Goal: Information Seeking & Learning: Understand process/instructions

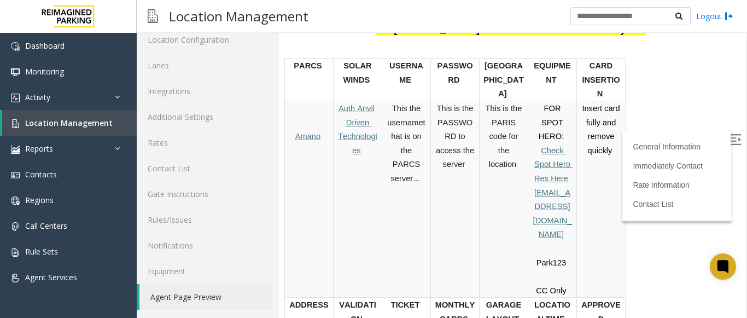
scroll to position [17, 0]
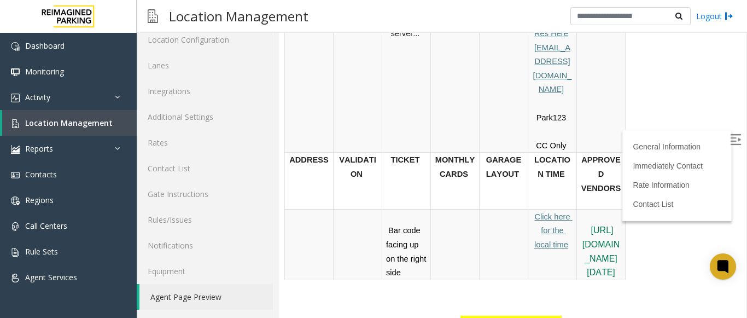
scroll to position [454, 0]
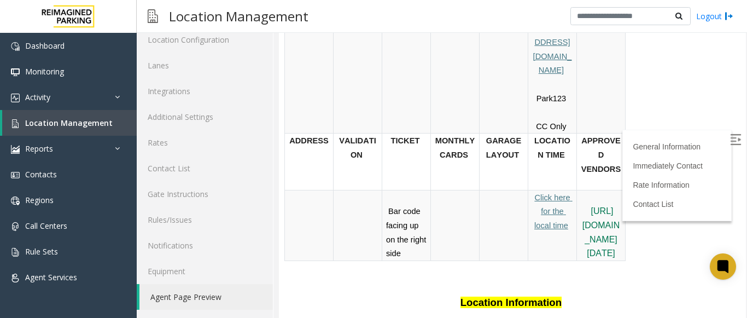
click at [551, 190] on p "Click here for the local time" at bounding box center [552, 211] width 40 height 42
click at [555, 193] on span "Click here for the local time" at bounding box center [553, 211] width 38 height 37
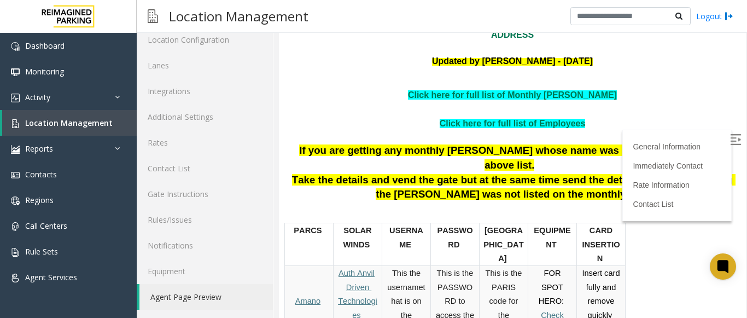
scroll to position [126, 0]
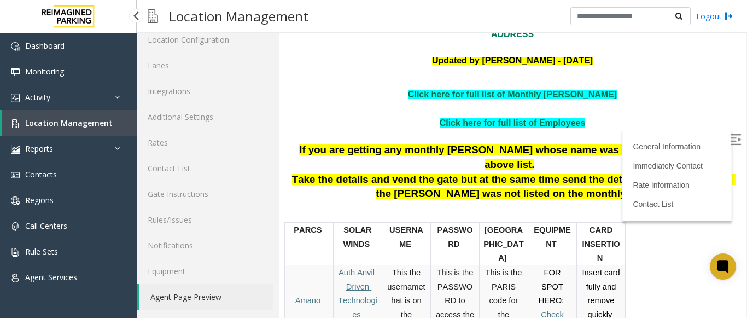
click at [25, 114] on link "Location Management" at bounding box center [69, 123] width 134 height 26
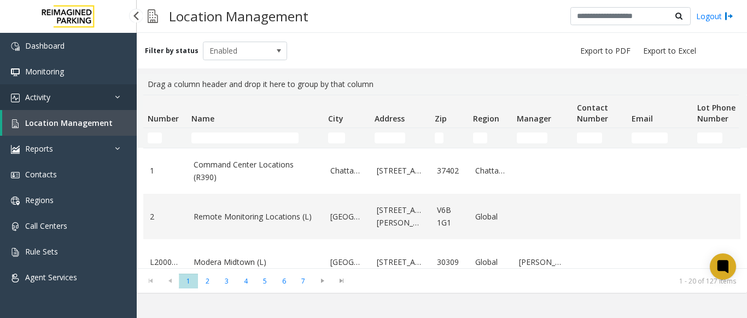
click at [52, 93] on link "Activity" at bounding box center [68, 97] width 137 height 26
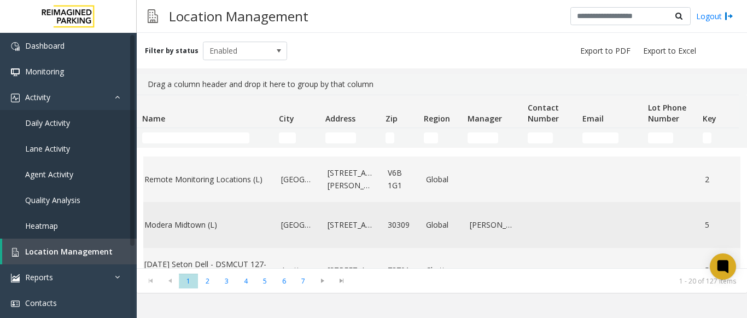
scroll to position [55, 49]
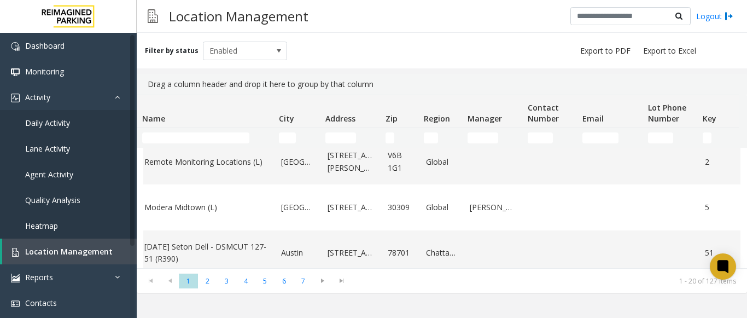
click at [536, 283] on kendo-pager-info "1 - 20 of 127 items" at bounding box center [546, 280] width 378 height 9
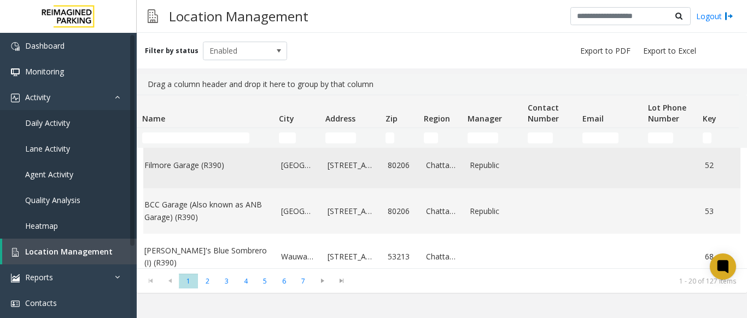
scroll to position [219, 49]
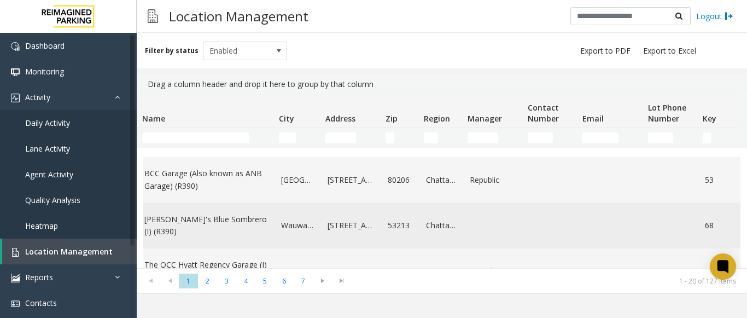
click at [336, 221] on link "7615 West State Street" at bounding box center [350, 225] width 47 height 12
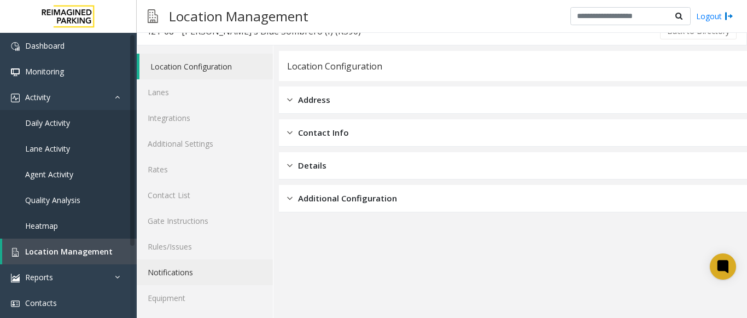
scroll to position [43, 0]
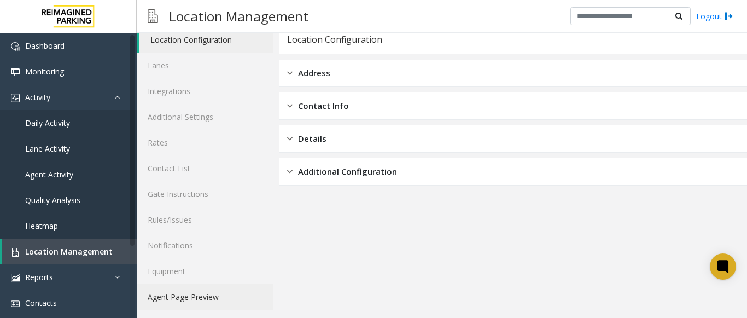
click at [204, 287] on link "Agent Page Preview" at bounding box center [205, 297] width 136 height 26
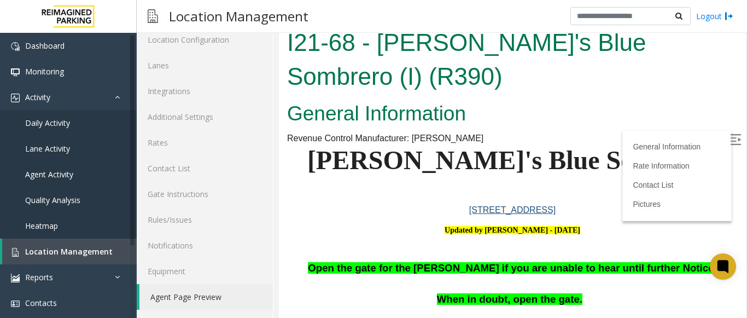
click at [730, 134] on img at bounding box center [735, 139] width 11 height 11
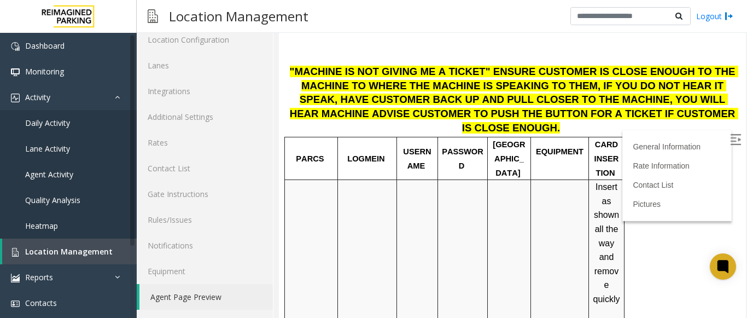
scroll to position [273, 0]
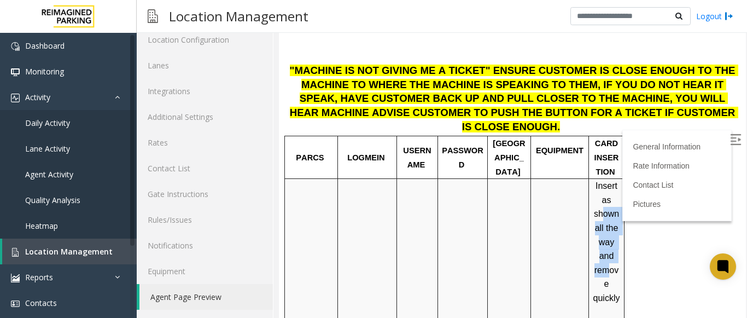
drag, startPoint x: 603, startPoint y: 167, endPoint x: 607, endPoint y: 227, distance: 60.2
click at [607, 227] on span "Insert as shown all the way and remove quickly" at bounding box center [607, 241] width 28 height 121
click at [591, 196] on div "Insert as shown all the way and remove quickly" at bounding box center [606, 249] width 35 height 140
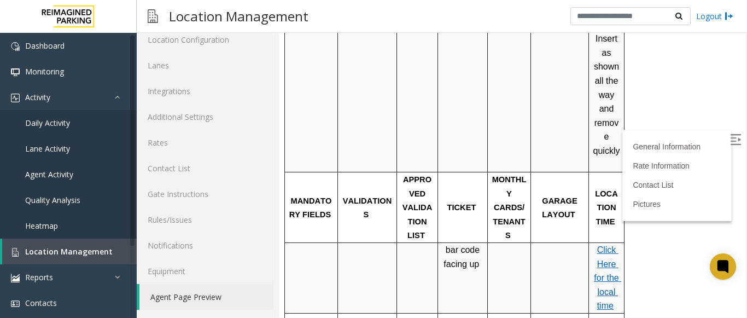
scroll to position [437, 0]
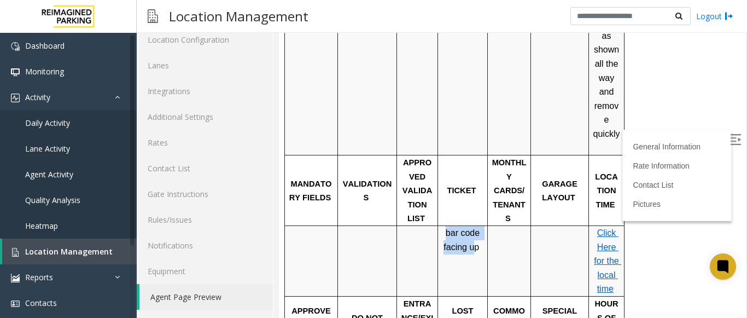
drag, startPoint x: 445, startPoint y: 145, endPoint x: 475, endPoint y: 172, distance: 39.8
click at [475, 226] on td "bar code facing up" at bounding box center [463, 261] width 50 height 70
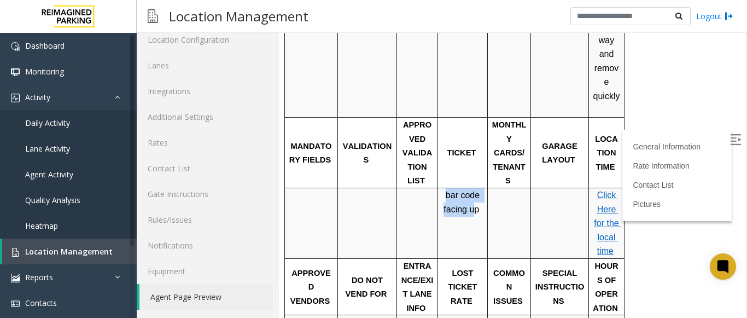
scroll to position [492, 0]
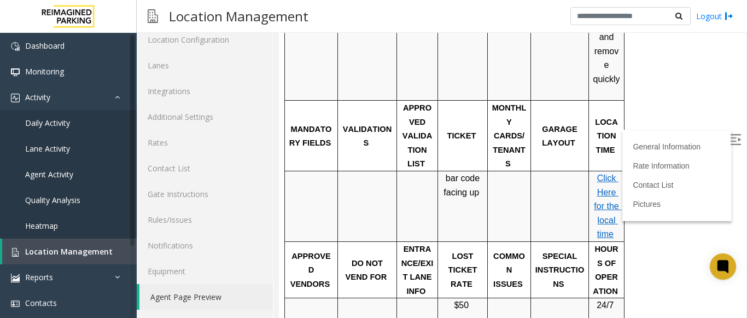
click at [471, 242] on td "LOST TICKET RATE" at bounding box center [463, 270] width 50 height 56
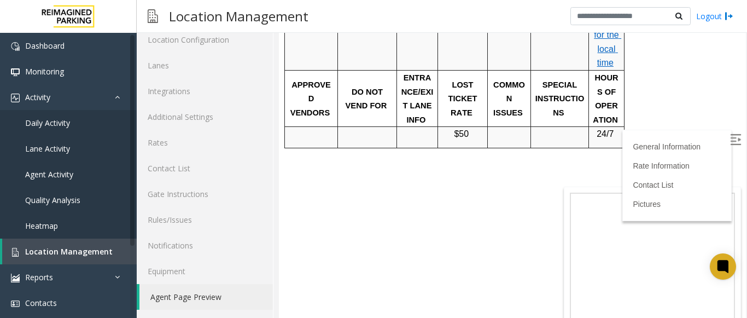
scroll to position [542, 0]
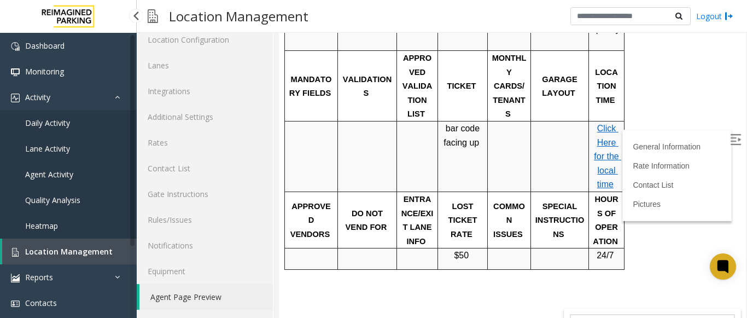
click at [87, 248] on span "Location Management" at bounding box center [68, 251] width 87 height 10
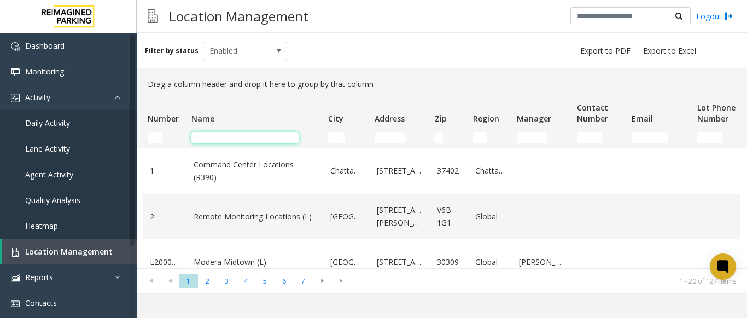
click at [261, 137] on input "Name Filter" at bounding box center [244, 137] width 107 height 11
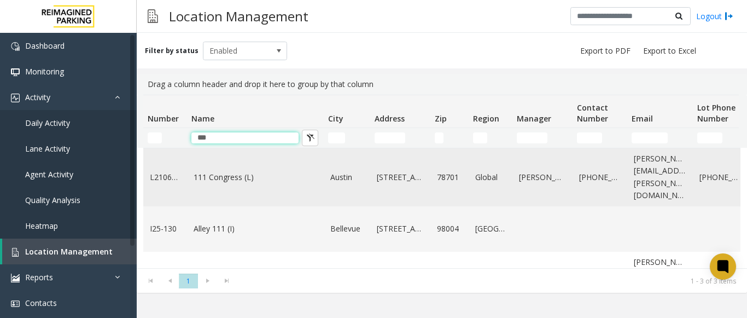
type input "***"
click at [233, 174] on link "111 Congress (L)" at bounding box center [255, 177] width 124 height 12
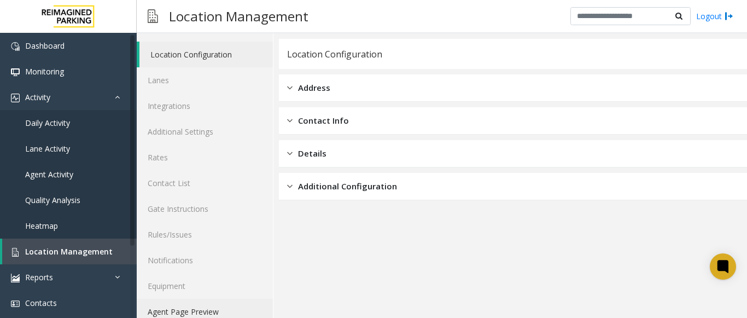
scroll to position [43, 0]
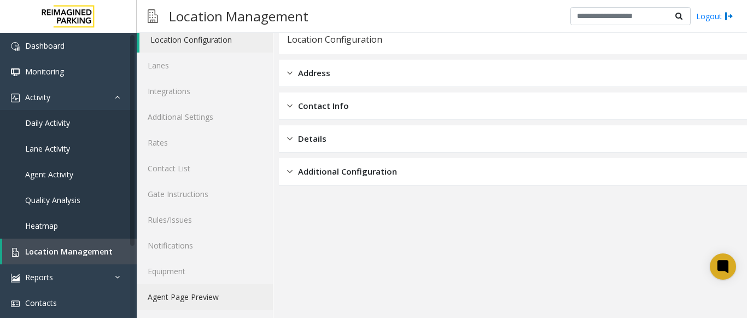
click at [208, 287] on link "Agent Page Preview" at bounding box center [205, 297] width 136 height 26
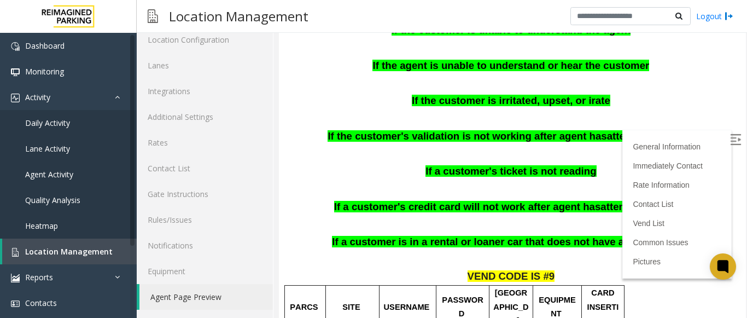
scroll to position [656, 0]
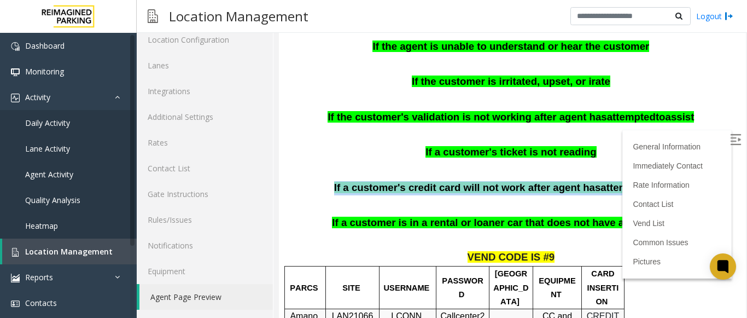
drag, startPoint x: 339, startPoint y: 177, endPoint x: 656, endPoint y: 178, distance: 317.0
click at [656, 181] on p "If a customer's credit card will not work after agent has attempted to assist" at bounding box center [512, 188] width 450 height 14
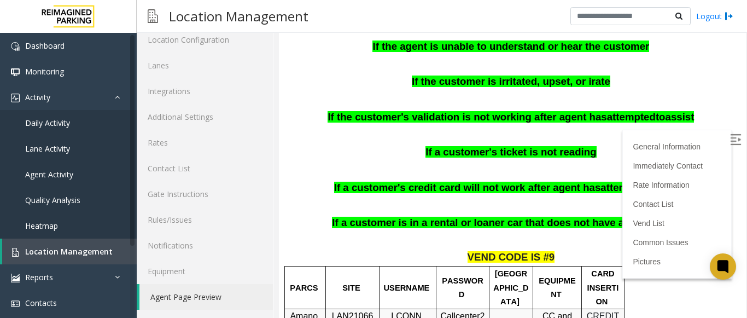
click at [631, 196] on p at bounding box center [512, 203] width 450 height 14
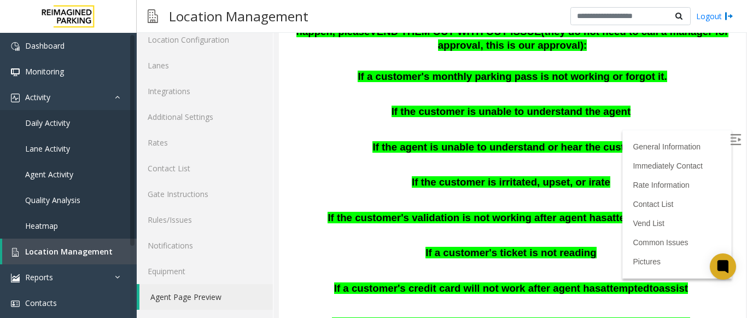
scroll to position [547, 0]
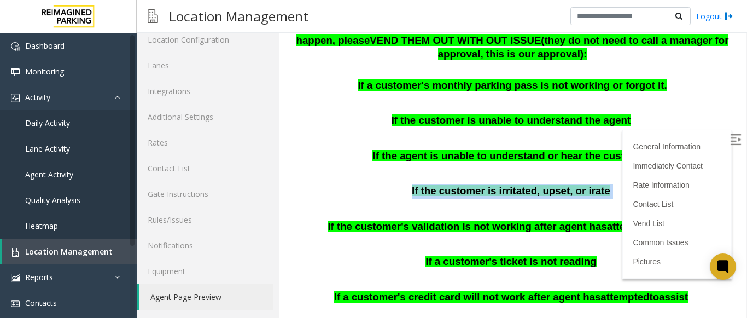
drag, startPoint x: 408, startPoint y: 177, endPoint x: 602, endPoint y: 178, distance: 194.0
click at [602, 184] on p "If the customer is irritated, upset, or irate" at bounding box center [512, 191] width 450 height 14
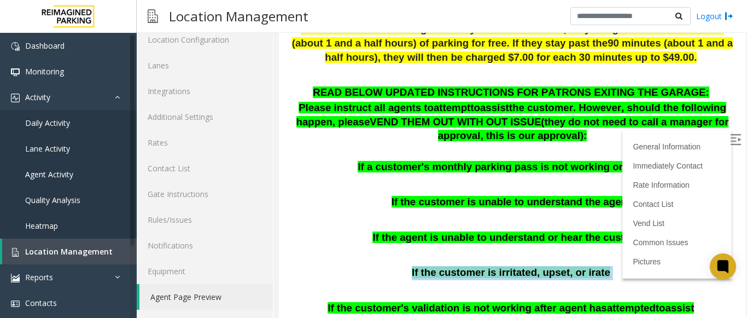
scroll to position [492, 0]
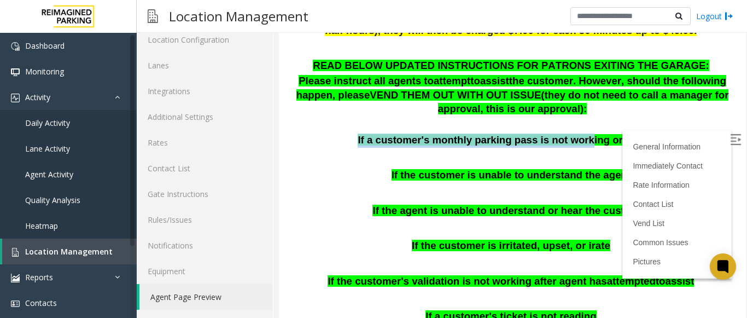
drag, startPoint x: 368, startPoint y: 125, endPoint x: 575, endPoint y: 126, distance: 206.6
click at [575, 133] on p "If a customer's monthly parking pass is not working or forgot it." at bounding box center [512, 140] width 450 height 14
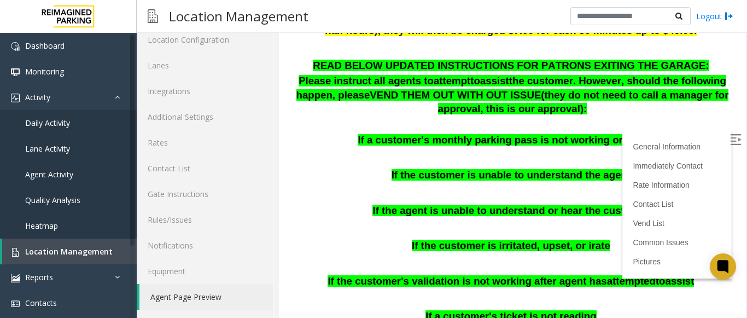
click at [561, 149] on p at bounding box center [512, 156] width 450 height 14
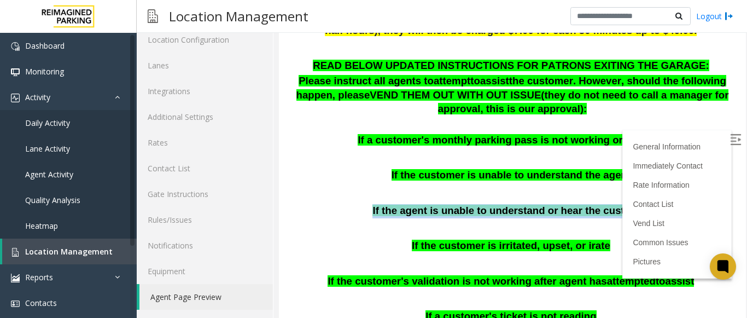
drag, startPoint x: 381, startPoint y: 191, endPoint x: 663, endPoint y: 192, distance: 282.0
click at [663, 204] on p "If the agent is unable to understand or hear the customer" at bounding box center [512, 211] width 450 height 14
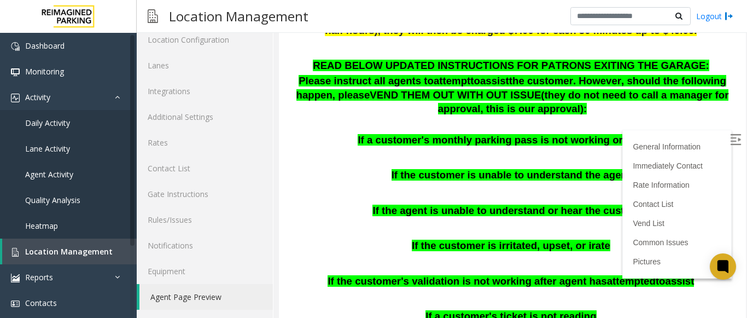
click at [460, 219] on p at bounding box center [512, 226] width 450 height 14
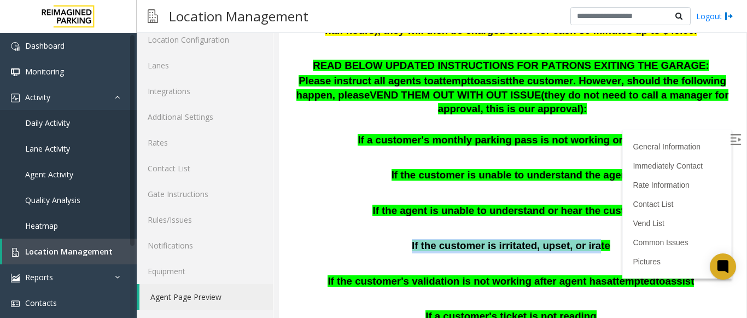
drag, startPoint x: 415, startPoint y: 233, endPoint x: 585, endPoint y: 231, distance: 169.4
click at [585, 239] on span "If the customer is irritated, upset, or irate" at bounding box center [511, 244] width 198 height 11
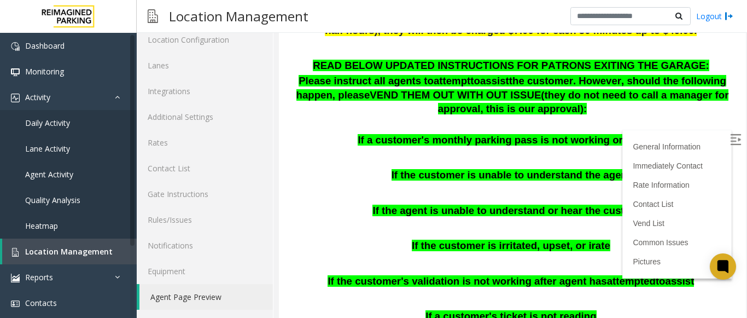
click at [421, 219] on p at bounding box center [512, 226] width 450 height 14
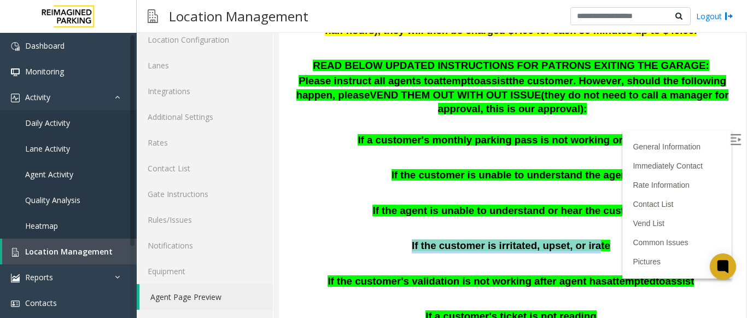
drag, startPoint x: 414, startPoint y: 238, endPoint x: 583, endPoint y: 227, distance: 169.2
click at [583, 239] on p "If the customer is irritated, upset, or irate" at bounding box center [512, 246] width 450 height 14
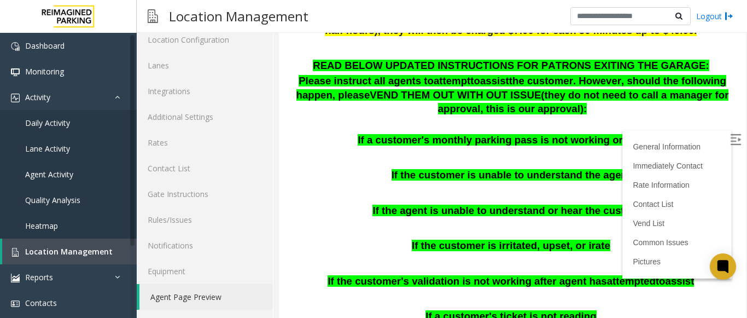
click at [594, 239] on p "If the customer is irritated, upset, or irate" at bounding box center [512, 246] width 450 height 14
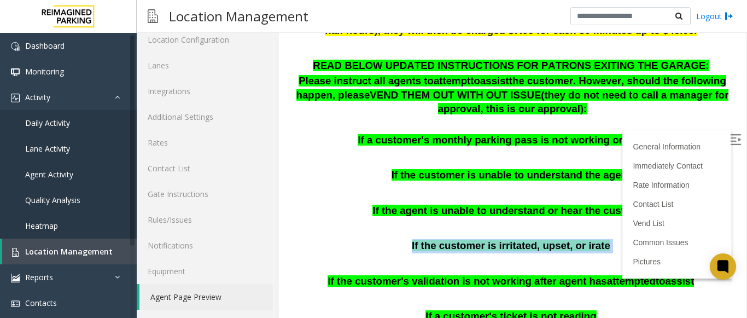
drag, startPoint x: 415, startPoint y: 230, endPoint x: 618, endPoint y: 227, distance: 203.3
click at [618, 239] on p "If the customer is irritated, upset, or irate" at bounding box center [512, 246] width 450 height 14
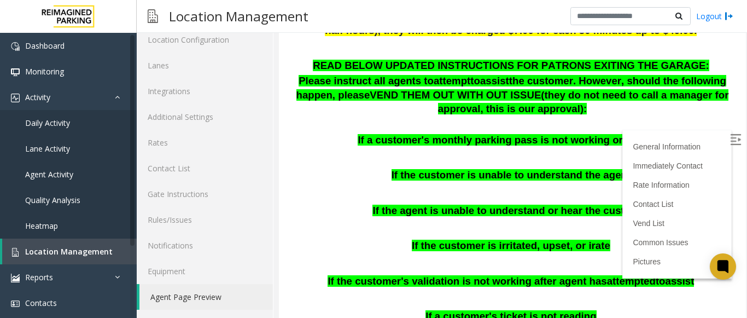
click at [439, 275] on span "If the customer's validation is not working after agent has" at bounding box center [466, 280] width 279 height 11
drag, startPoint x: 409, startPoint y: 239, endPoint x: 592, endPoint y: 224, distance: 183.8
click at [592, 224] on div "READ BELOW UPDATED INSTRUCTIONS FOR PATRONS EXITING THE GARAGE: Please instruct…" at bounding box center [512, 233] width 450 height 349
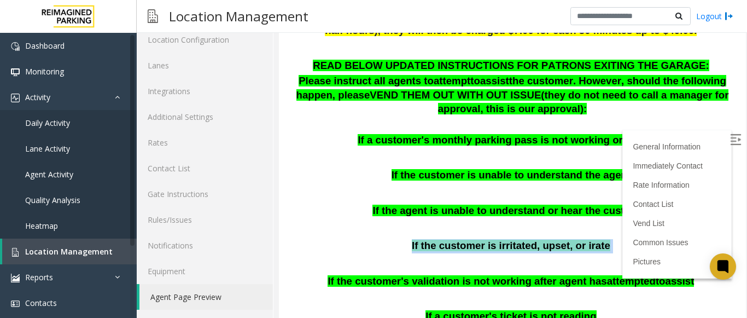
drag, startPoint x: 406, startPoint y: 230, endPoint x: 602, endPoint y: 229, distance: 195.6
click at [602, 239] on p "If the customer is irritated, upset, or irate" at bounding box center [512, 246] width 450 height 14
click at [601, 239] on p "If the customer is irritated, upset, or irate" at bounding box center [512, 246] width 450 height 14
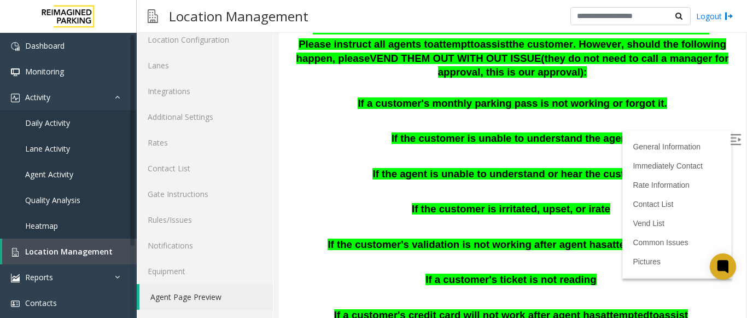
scroll to position [547, 0]
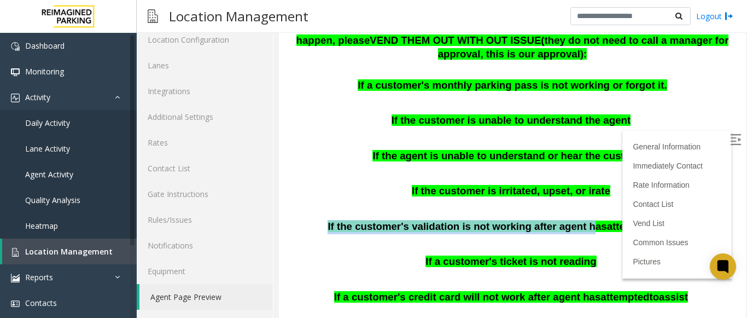
drag, startPoint x: 337, startPoint y: 210, endPoint x: 575, endPoint y: 218, distance: 238.9
click at [575, 220] on p "If the customer's validation is not working after agent has attempted to assist" at bounding box center [512, 227] width 450 height 14
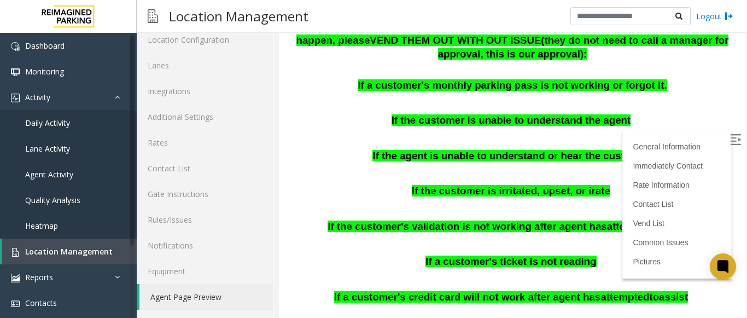
click at [380, 130] on p at bounding box center [512, 137] width 450 height 14
click at [60, 251] on span "Location Management" at bounding box center [68, 251] width 87 height 10
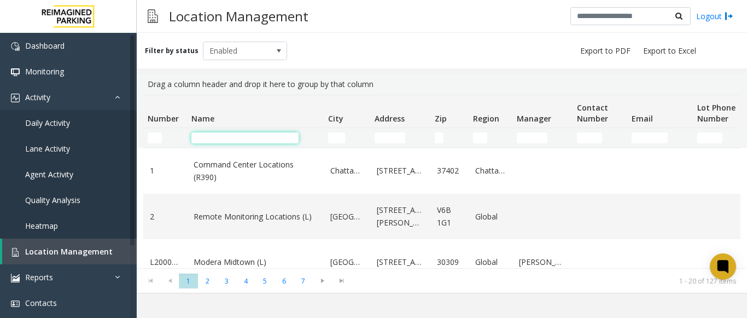
click at [254, 136] on input "Name Filter" at bounding box center [244, 137] width 107 height 11
drag, startPoint x: 227, startPoint y: 139, endPoint x: 232, endPoint y: 132, distance: 8.5
click at [228, 136] on input "Name Filter" at bounding box center [244, 137] width 107 height 11
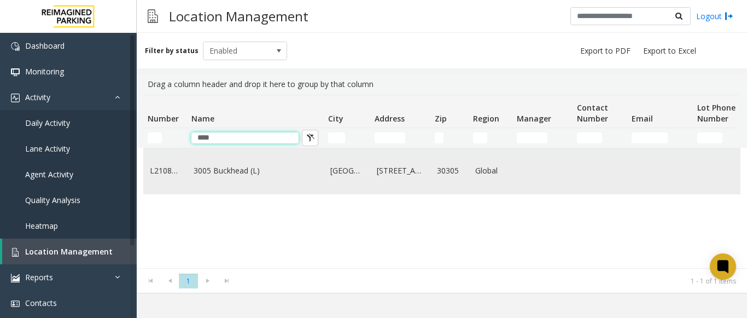
type input "****"
click at [216, 177] on link "3005 Buckhead (L)" at bounding box center [255, 170] width 124 height 12
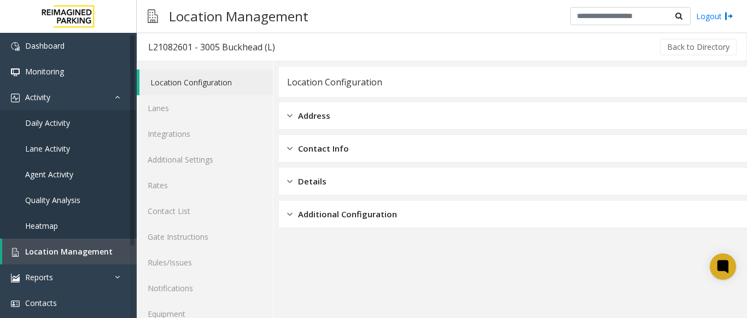
scroll to position [43, 0]
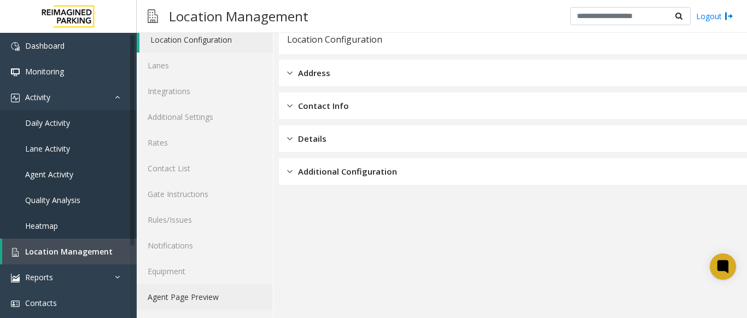
click at [228, 291] on link "Agent Page Preview" at bounding box center [205, 297] width 136 height 26
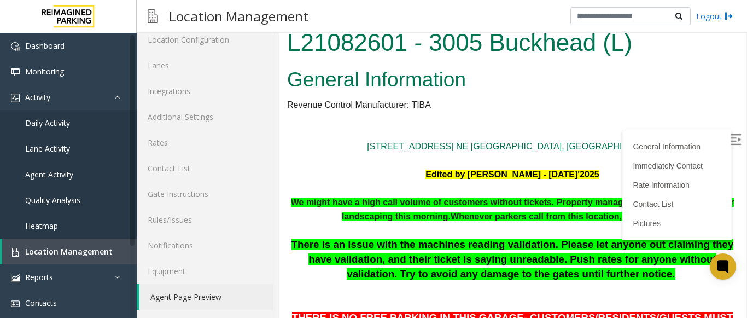
click at [730, 136] on img at bounding box center [735, 139] width 11 height 11
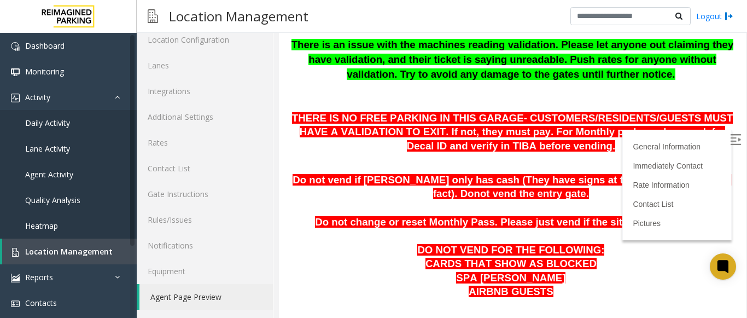
scroll to position [185, 0]
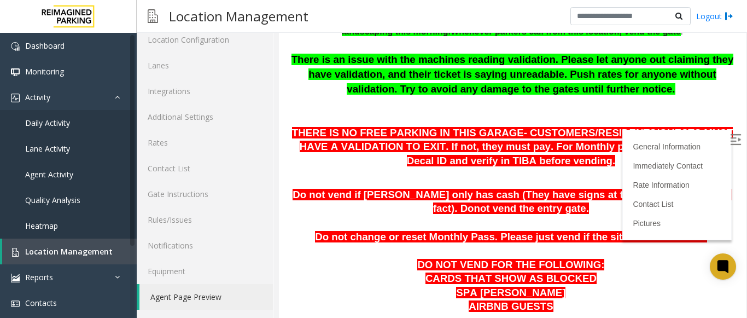
click at [473, 180] on p at bounding box center [512, 175] width 450 height 14
drag, startPoint x: 285, startPoint y: 194, endPoint x: 332, endPoint y: 198, distance: 47.2
click at [326, 207] on p "Do not vend if parker only has cash (They have signs at the entrance stating th…" at bounding box center [512, 202] width 450 height 28
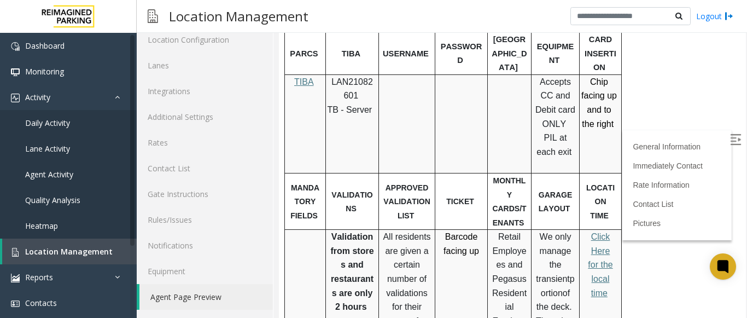
scroll to position [492, 0]
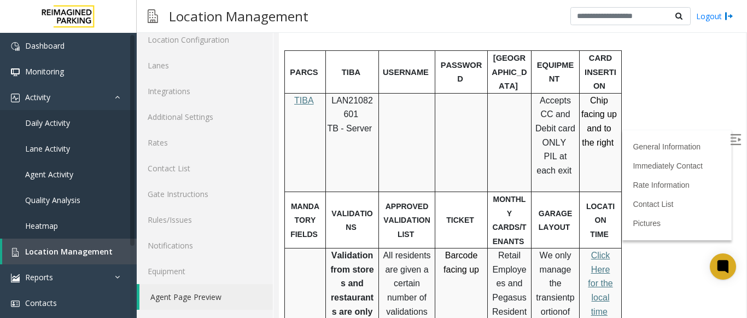
click at [308, 101] on span "TIBA" at bounding box center [304, 100] width 20 height 9
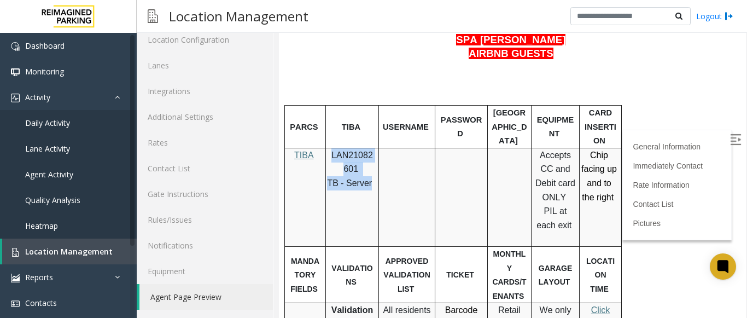
drag, startPoint x: 331, startPoint y: 152, endPoint x: 369, endPoint y: 187, distance: 52.2
click at [369, 187] on div "LAN21082601 TB - Server" at bounding box center [352, 169] width 52 height 42
copy div "LAN21082601 TB - Server"
click at [408, 188] on td at bounding box center [407, 197] width 56 height 98
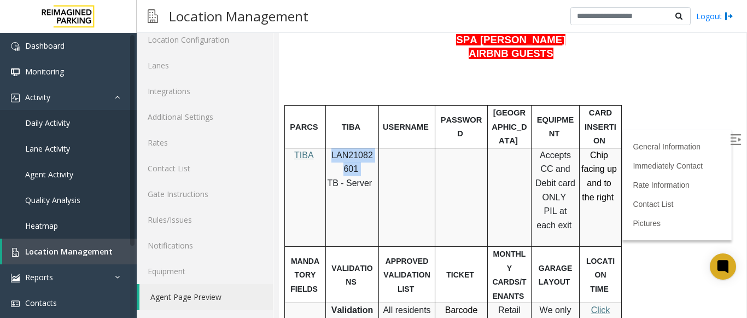
drag, startPoint x: 330, startPoint y: 155, endPoint x: 370, endPoint y: 173, distance: 43.8
click at [370, 173] on p "LAN21082601" at bounding box center [352, 162] width 45 height 28
copy p "LAN21082601"
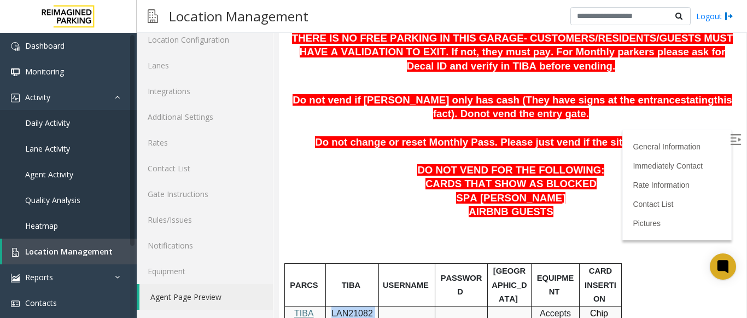
scroll to position [273, 0]
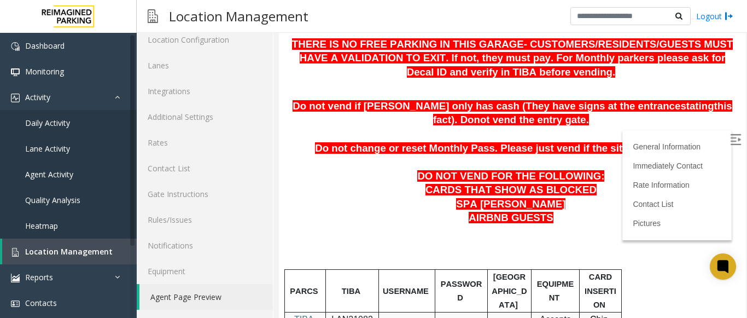
click at [425, 184] on p "DO NOT VEND FOR THE FOLLOWING:" at bounding box center [512, 176] width 450 height 14
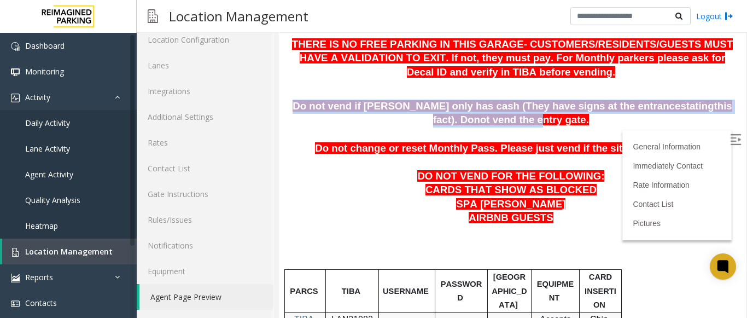
drag, startPoint x: 286, startPoint y: 108, endPoint x: 443, endPoint y: 120, distance: 157.3
click at [443, 121] on p "Do not vend if parker only has cash (They have signs at the entrance stating th…" at bounding box center [512, 113] width 450 height 28
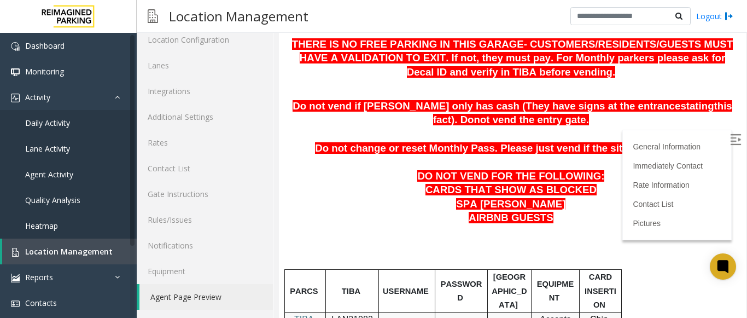
click at [405, 162] on p at bounding box center [512, 162] width 450 height 14
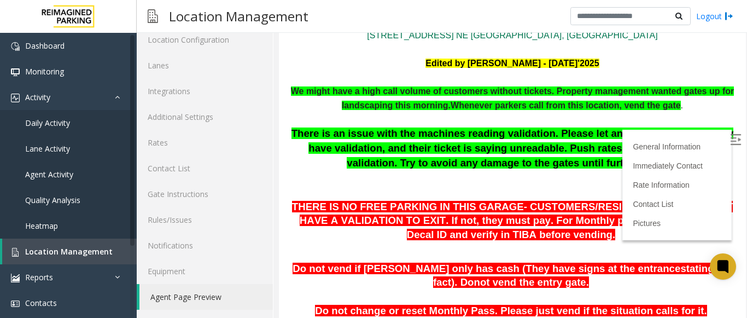
scroll to position [130, 0]
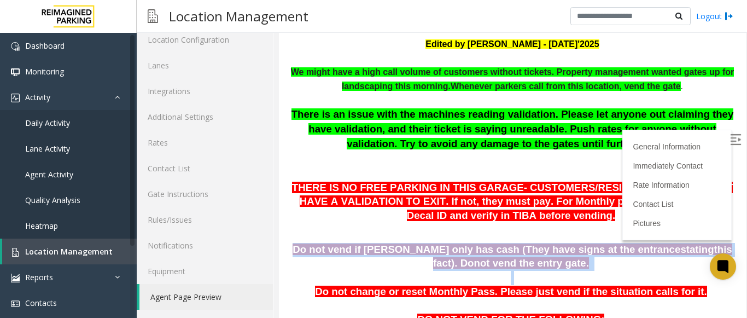
drag, startPoint x: 286, startPoint y: 250, endPoint x: 619, endPoint y: 277, distance: 333.9
click at [541, 272] on p at bounding box center [512, 278] width 450 height 14
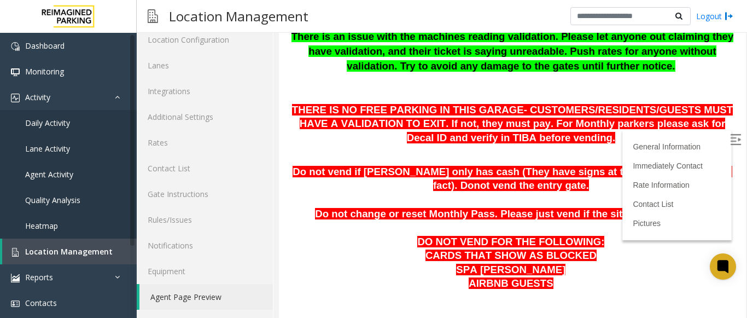
scroll to position [185, 0]
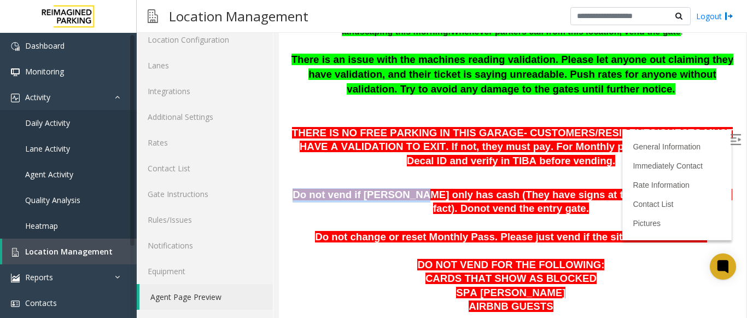
click at [393, 198] on span "Do not vend if parker only has cash (They have signs at the entrance" at bounding box center [485, 194] width 387 height 11
drag, startPoint x: 393, startPoint y: 198, endPoint x: 367, endPoint y: 173, distance: 36.3
click at [367, 173] on p at bounding box center [512, 175] width 450 height 14
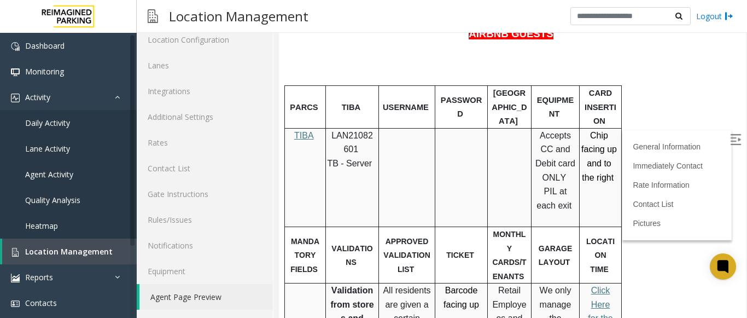
scroll to position [458, 0]
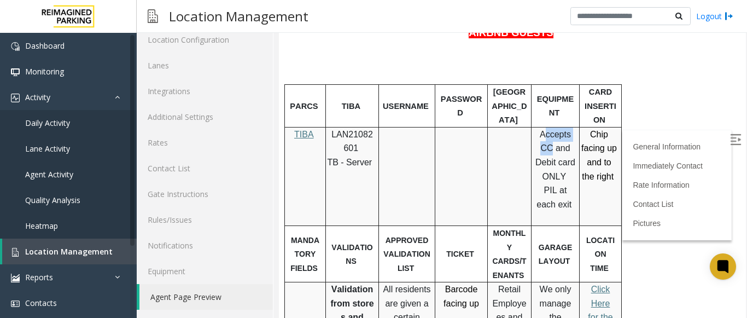
drag, startPoint x: 540, startPoint y: 138, endPoint x: 573, endPoint y: 135, distance: 33.4
click at [573, 135] on span "Accepts CC and Debit card ONLY" at bounding box center [555, 155] width 40 height 51
drag, startPoint x: 551, startPoint y: 151, endPoint x: 561, endPoint y: 174, distance: 24.8
click at [561, 174] on p "Accepts CC and Debit card ONLY PIL at each exit" at bounding box center [555, 169] width 40 height 84
click at [564, 193] on p "Accepts CC and Debit card ONLY PIL at each exit" at bounding box center [555, 169] width 40 height 84
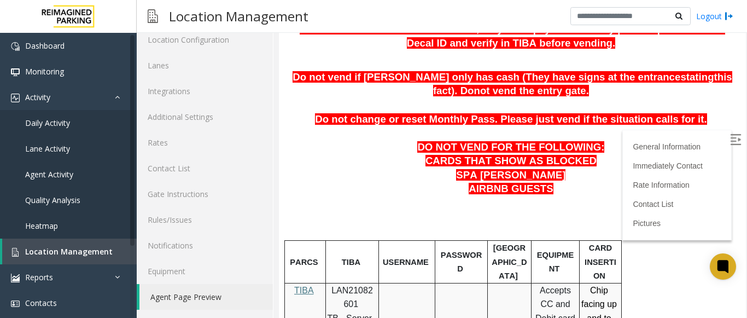
scroll to position [294, 0]
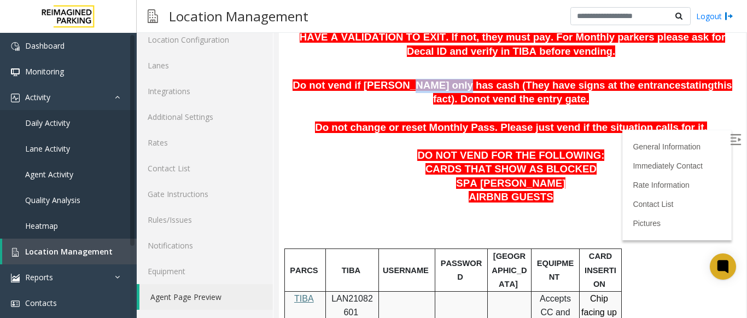
drag, startPoint x: 387, startPoint y: 85, endPoint x: 428, endPoint y: 89, distance: 41.1
click at [428, 89] on span "Do not vend if parker only has cash (They have signs at the entrance" at bounding box center [485, 84] width 387 height 11
click at [448, 104] on p "Do not vend if parker only has cash (They have signs at the entrance stating th…" at bounding box center [512, 93] width 450 height 28
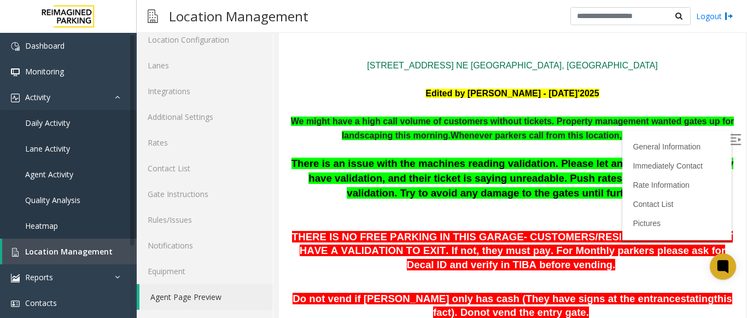
scroll to position [75, 0]
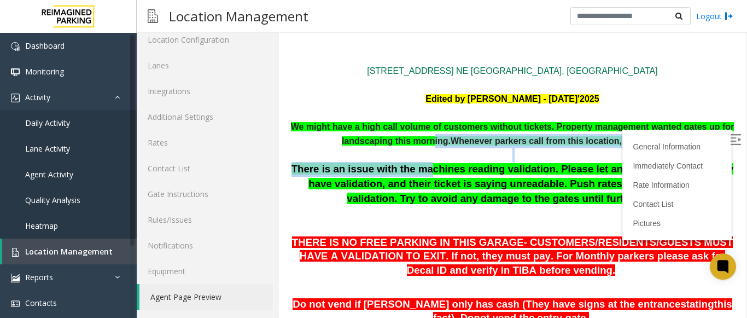
drag, startPoint x: 432, startPoint y: 145, endPoint x: 426, endPoint y: 161, distance: 17.7
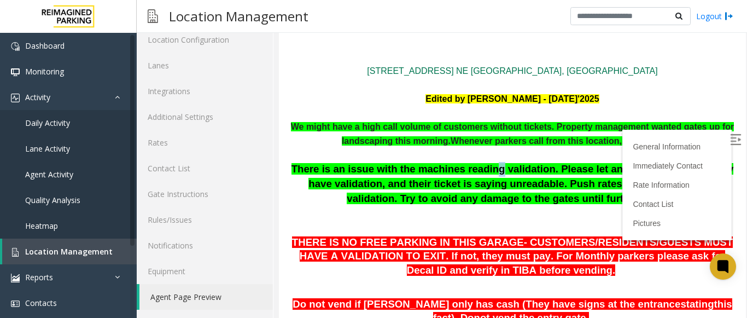
click at [486, 162] on p "There is an issue with the machines reading validation. Please let anyone out c…" at bounding box center [512, 198] width 450 height 72
drag, startPoint x: 545, startPoint y: 157, endPoint x: 548, endPoint y: 151, distance: 6.1
click at [548, 151] on p at bounding box center [512, 155] width 450 height 14
click at [518, 141] on b "Whenever parkers call from this location, vend the gate" at bounding box center [565, 140] width 230 height 9
drag, startPoint x: 525, startPoint y: 152, endPoint x: 637, endPoint y: 163, distance: 112.0
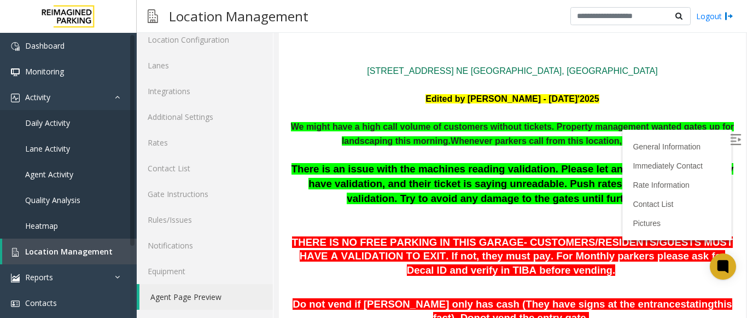
drag, startPoint x: 649, startPoint y: 168, endPoint x: 653, endPoint y: 157, distance: 12.1
drag, startPoint x: 332, startPoint y: 202, endPoint x: 332, endPoint y: 191, distance: 10.9
click at [332, 192] on p "There is an issue with the machines reading validation. Please let anyone out c…" at bounding box center [512, 198] width 450 height 72
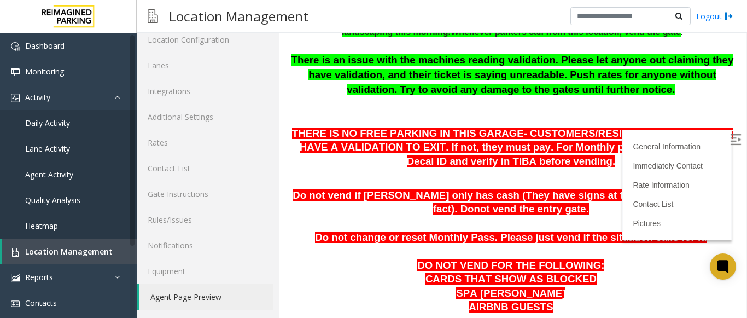
scroll to position [185, 0]
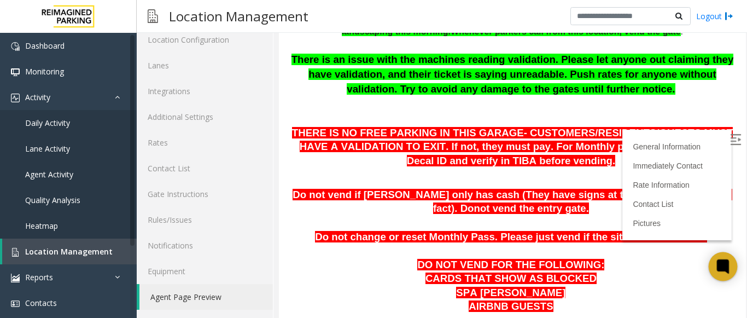
drag, startPoint x: 725, startPoint y: 262, endPoint x: 725, endPoint y: 253, distance: 8.8
click at [725, 253] on div at bounding box center [722, 266] width 29 height 29
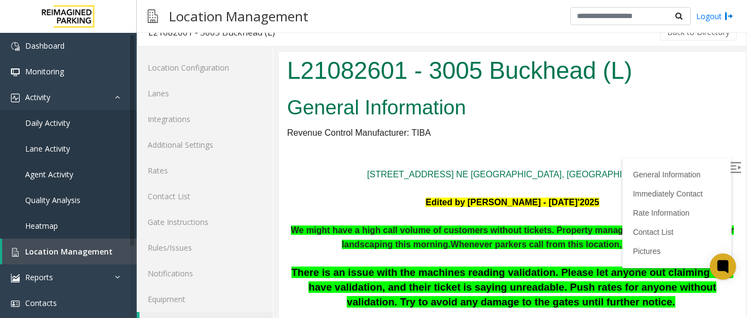
scroll to position [0, 0]
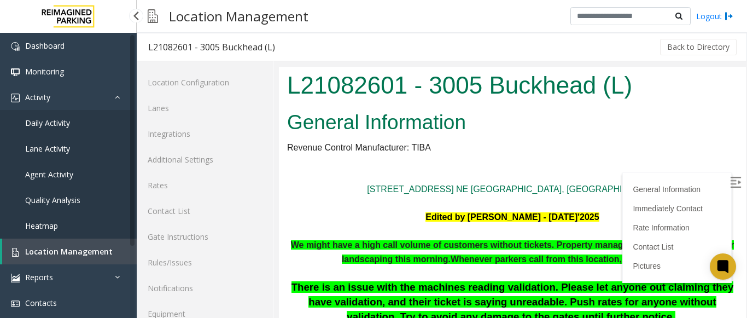
click at [95, 247] on span "Location Management" at bounding box center [68, 251] width 87 height 10
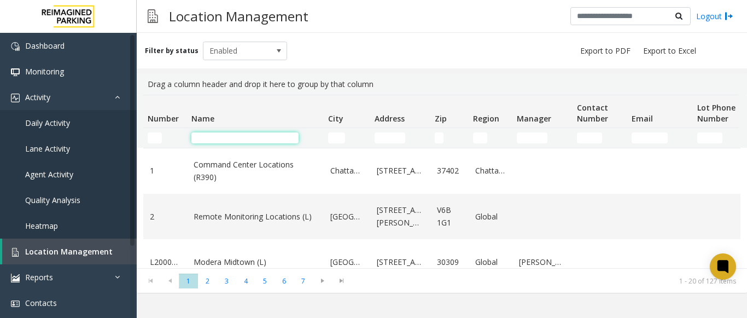
click at [277, 136] on input "Name Filter" at bounding box center [244, 137] width 107 height 11
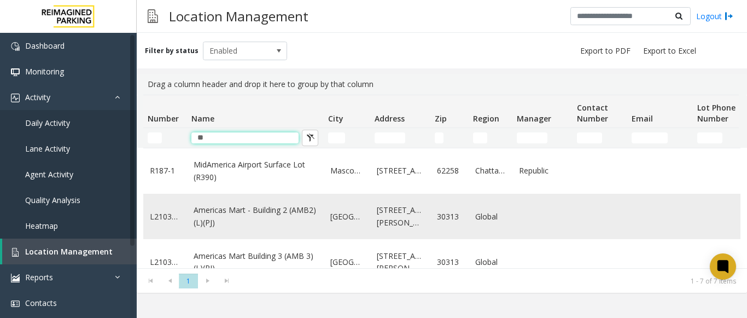
type input "**"
click at [271, 205] on link "Americas Mart - Building 2 (AMB2) (L)(PJ)" at bounding box center [255, 216] width 124 height 25
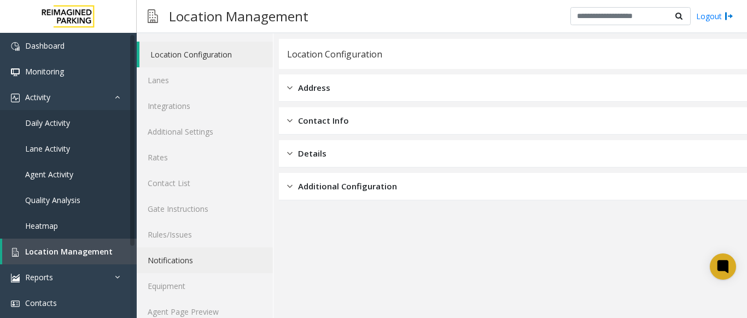
scroll to position [43, 0]
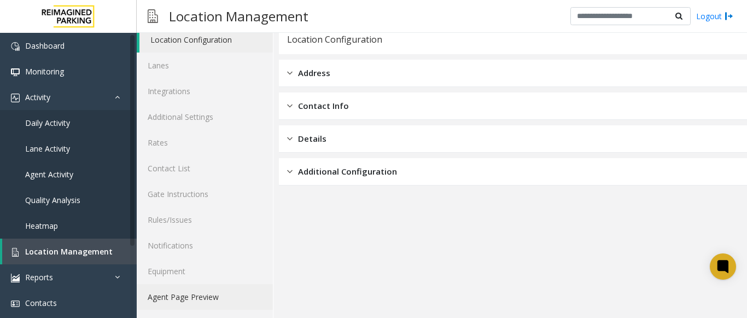
click at [220, 296] on link "Agent Page Preview" at bounding box center [205, 297] width 136 height 26
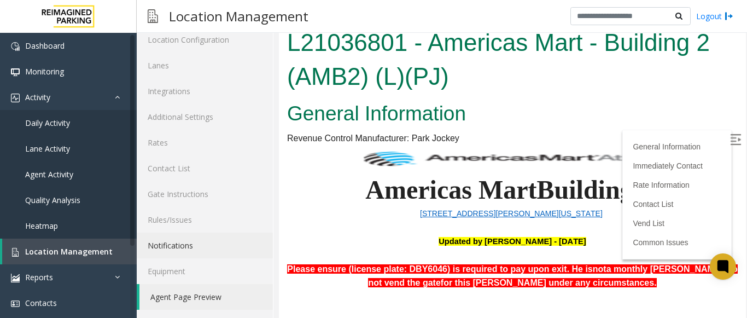
scroll to position [487, 154]
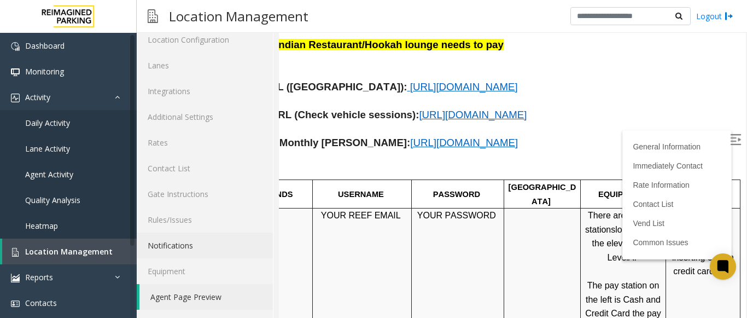
click at [730, 138] on img at bounding box center [735, 139] width 11 height 11
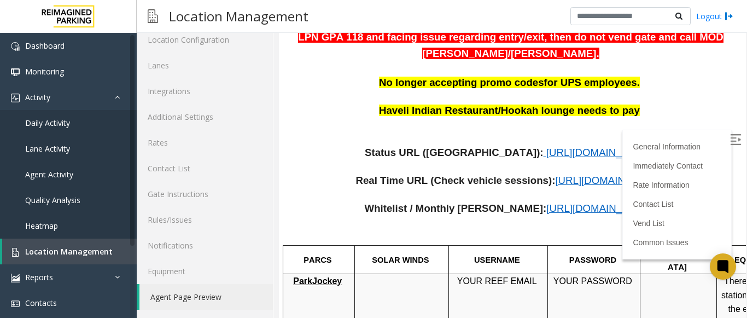
scroll to position [421, 0]
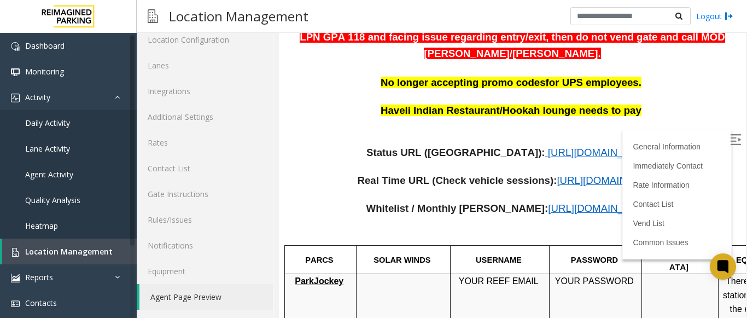
click at [548, 146] on span "https://www.parkjockey.com/en-us/manage/1633/status" at bounding box center [602, 151] width 108 height 11
click at [109, 248] on link "Location Management" at bounding box center [69, 251] width 134 height 26
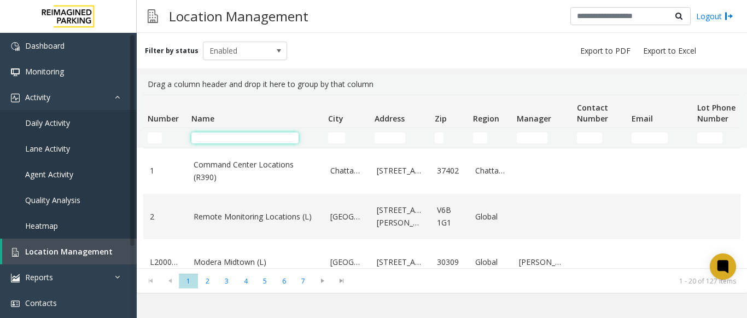
click at [199, 136] on input "Name Filter" at bounding box center [244, 137] width 107 height 11
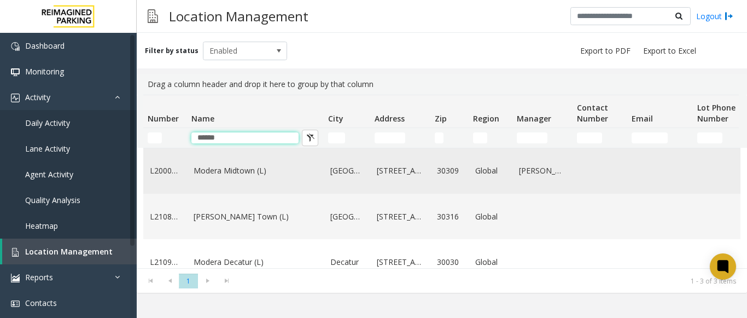
type input "******"
click at [240, 169] on link "Modera Midtown (L)" at bounding box center [255, 170] width 124 height 12
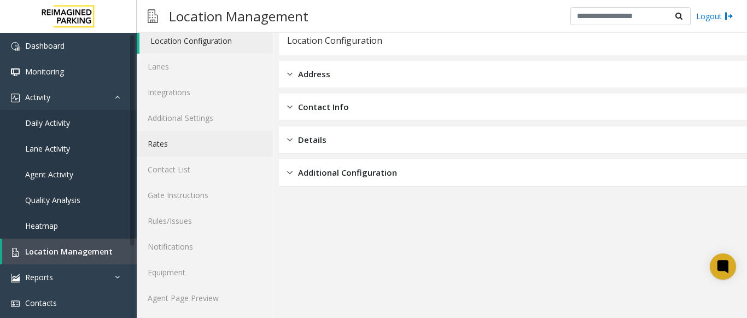
scroll to position [43, 0]
click at [184, 290] on link "Agent Page Preview" at bounding box center [205, 297] width 136 height 26
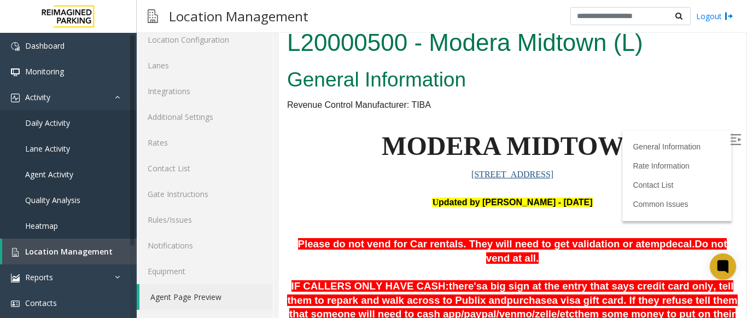
click at [730, 137] on img at bounding box center [735, 139] width 11 height 11
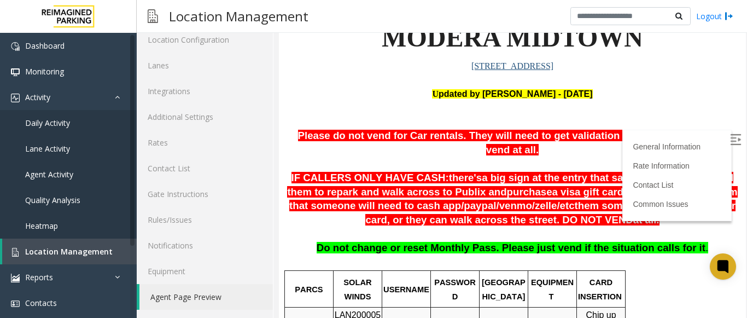
scroll to position [109, 0]
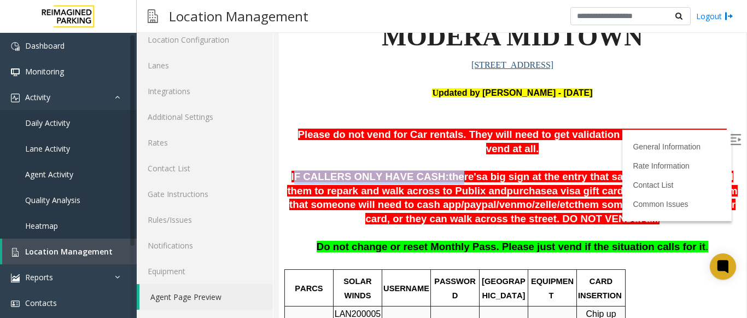
drag, startPoint x: 301, startPoint y: 158, endPoint x: 438, endPoint y: 156, distance: 136.7
click at [438, 170] on p "IF CALLERS ONLY HAVE CASH: there's a big sign at the entry that says credit car…" at bounding box center [512, 198] width 450 height 56
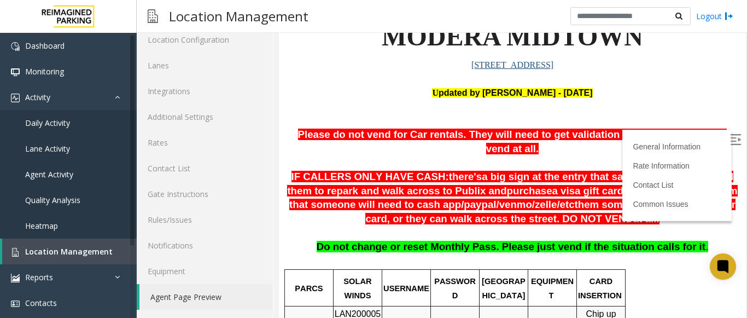
click at [459, 171] on span "a big sign at the entry that says credit card only, tell them to repark and wal…" at bounding box center [510, 184] width 446 height 26
drag, startPoint x: 487, startPoint y: 161, endPoint x: 566, endPoint y: 160, distance: 78.7
click at [566, 171] on span "a big sign at the entry that says credit card only, tell them to repark and wal…" at bounding box center [510, 184] width 446 height 26
drag, startPoint x: 571, startPoint y: 160, endPoint x: 667, endPoint y: 158, distance: 96.7
click at [667, 171] on span "a big sign at the entry that says credit card only, tell them to repark and wal…" at bounding box center [510, 184] width 446 height 26
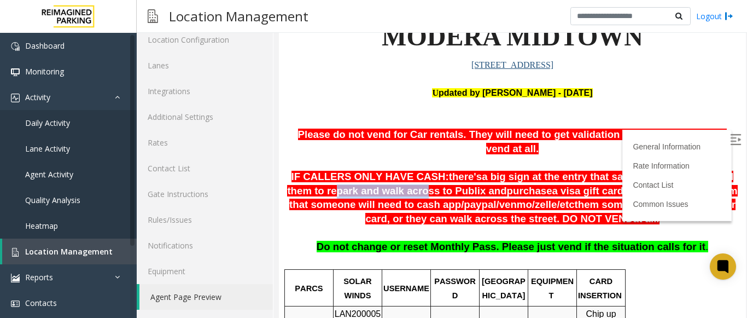
drag, startPoint x: 296, startPoint y: 177, endPoint x: 377, endPoint y: 176, distance: 80.3
click at [377, 176] on span "a big sign at the entry that says credit card only, tell them to repark and wal…" at bounding box center [510, 184] width 446 height 26
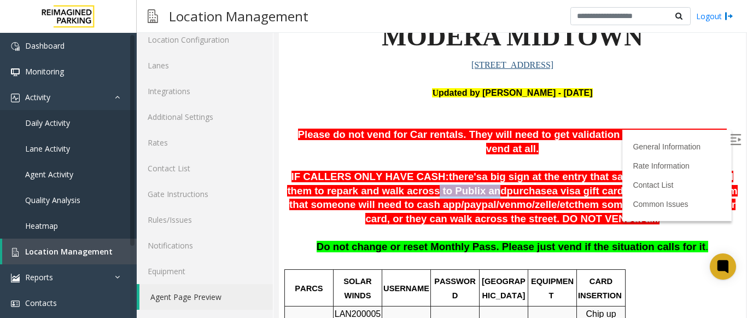
drag, startPoint x: 386, startPoint y: 177, endPoint x: 439, endPoint y: 177, distance: 53.0
click at [439, 177] on span "a big sign at the entry that says credit card only, tell them to repark and wal…" at bounding box center [510, 184] width 446 height 26
drag, startPoint x: 519, startPoint y: 183, endPoint x: 569, endPoint y: 177, distance: 50.6
click at [569, 185] on span "a visa gift card. If they refuse tell them that someone will need to cash app/" at bounding box center [513, 198] width 448 height 26
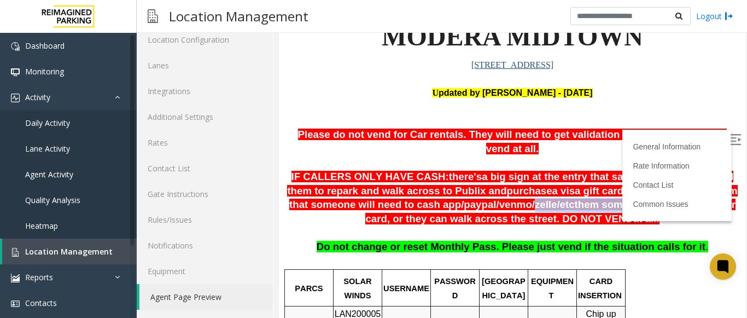
drag, startPoint x: 455, startPoint y: 192, endPoint x: 531, endPoint y: 195, distance: 76.6
click at [531, 195] on span "IF CALLERS ONLY HAVE CASH: there's a big sign at the entry that says credit car…" at bounding box center [512, 198] width 450 height 54
click at [547, 198] on span "them some money to put on their card, or they can walk across the street. DO NO…" at bounding box center [550, 211] width 370 height 26
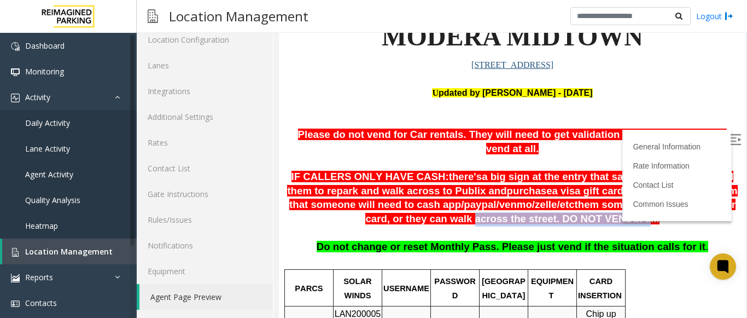
drag, startPoint x: 431, startPoint y: 204, endPoint x: 583, endPoint y: 200, distance: 151.4
click at [583, 200] on span "IF CALLERS ONLY HAVE CASH: there's a big sign at the entry that says credit car…" at bounding box center [512, 198] width 450 height 54
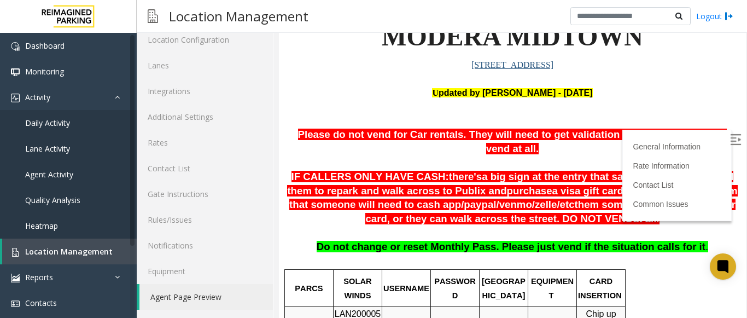
click at [572, 226] on p at bounding box center [512, 233] width 450 height 14
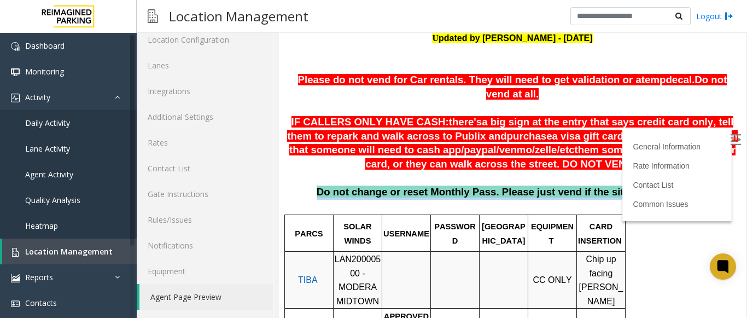
drag, startPoint x: 305, startPoint y: 177, endPoint x: 697, endPoint y: 172, distance: 391.9
click at [697, 185] on p "Do not change or reset Monthly Pass. Please just vend if the situation calls fo…" at bounding box center [512, 199] width 450 height 28
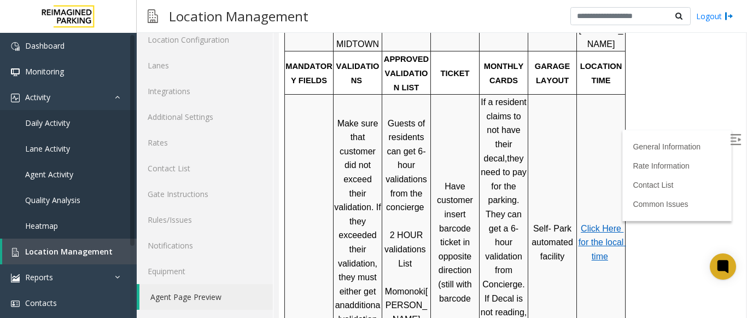
scroll to position [437, 0]
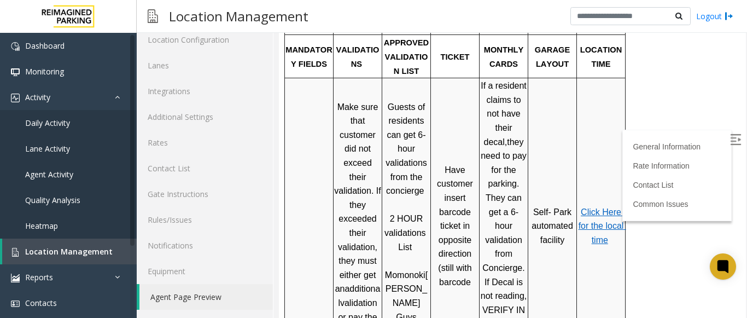
click at [595, 207] on span "Click Here for the local time" at bounding box center [602, 225] width 48 height 37
click at [720, 259] on icon at bounding box center [723, 266] width 18 height 18
click at [735, 261] on div at bounding box center [722, 266] width 29 height 29
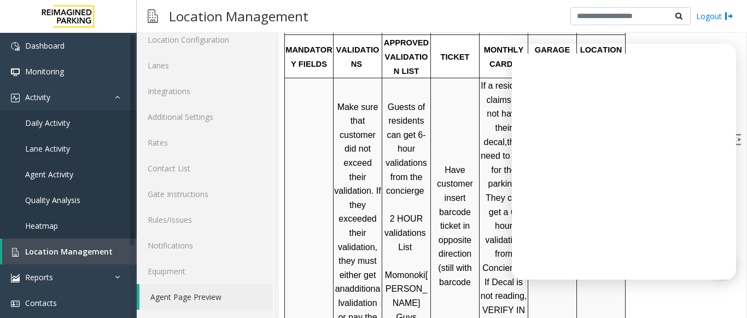
click at [420, 198] on p at bounding box center [406, 205] width 47 height 14
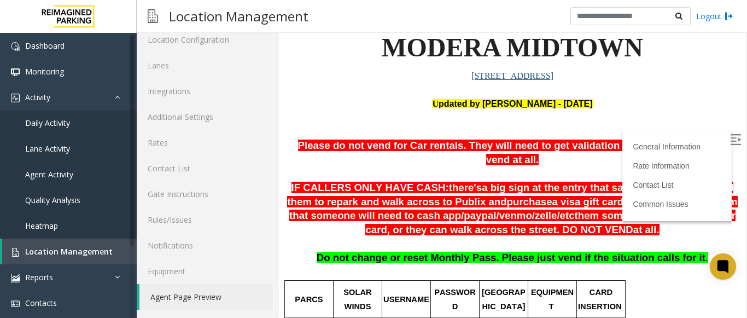
scroll to position [164, 0]
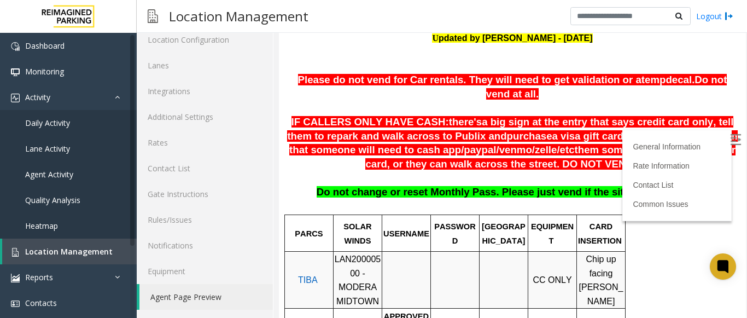
drag, startPoint x: 374, startPoint y: 101, endPoint x: 706, endPoint y: 152, distance: 335.7
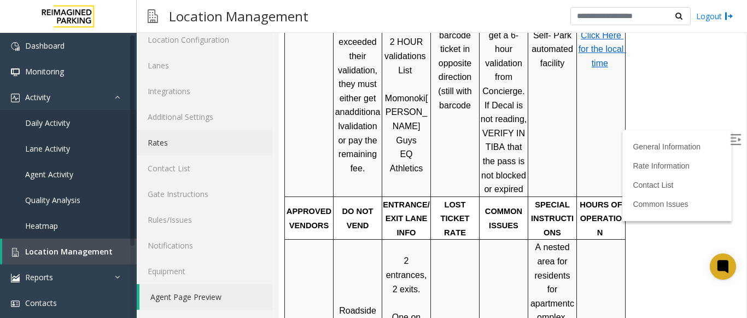
click at [222, 139] on link "Rates" at bounding box center [205, 143] width 136 height 26
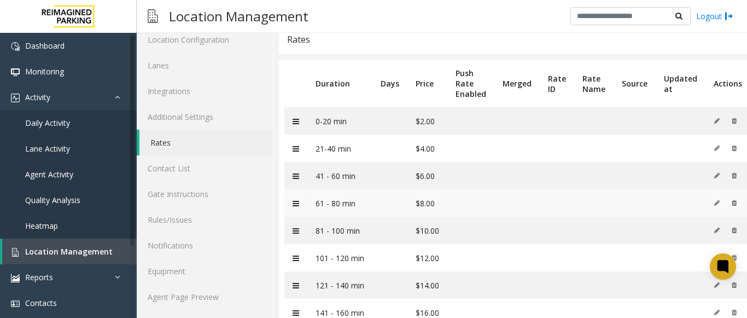
scroll to position [81, 0]
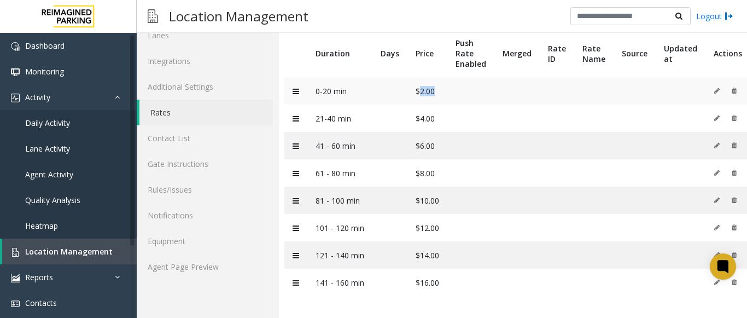
drag, startPoint x: 420, startPoint y: 89, endPoint x: 433, endPoint y: 84, distance: 13.8
click at [433, 85] on td "$2.00" at bounding box center [427, 90] width 40 height 27
click at [438, 84] on td "$2.00" at bounding box center [427, 90] width 40 height 27
click at [198, 262] on link "Agent Page Preview" at bounding box center [205, 267] width 136 height 26
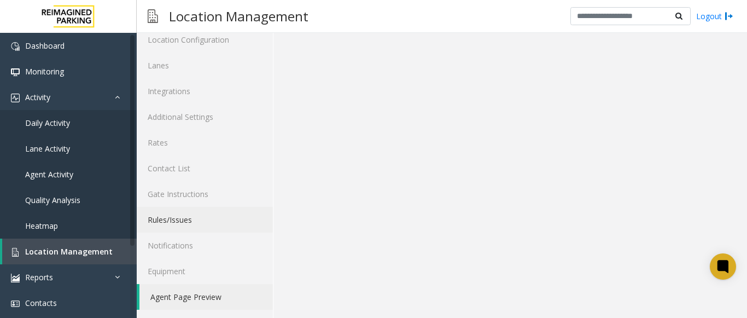
click at [192, 213] on link "Rules/Issues" at bounding box center [205, 220] width 136 height 26
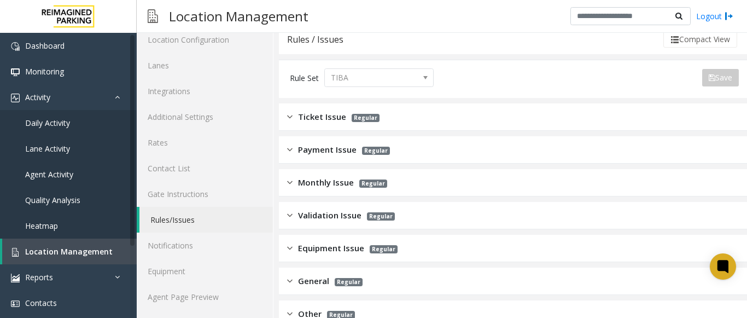
click at [292, 114] on div "Ticket Issue Regular" at bounding box center [333, 116] width 92 height 13
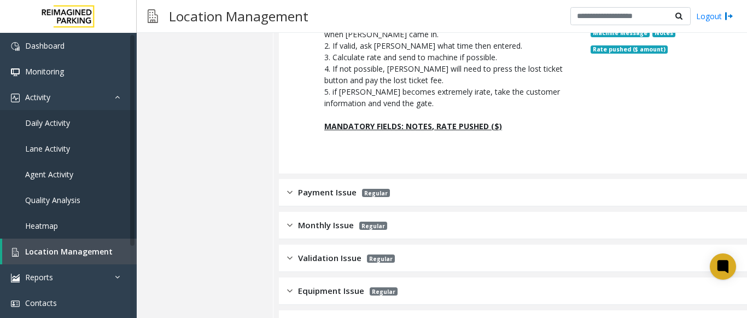
scroll to position [1505, 0]
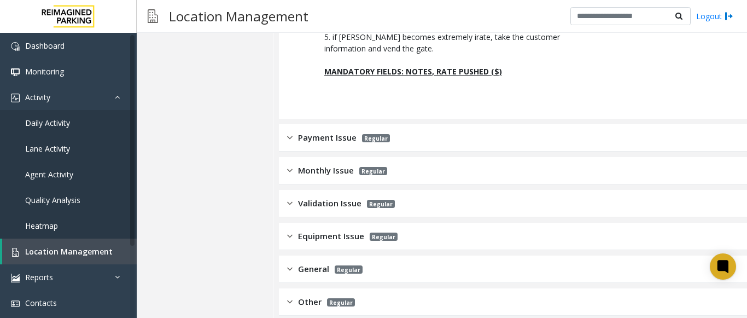
click at [284, 124] on div "Payment Issue Regular" at bounding box center [513, 137] width 468 height 27
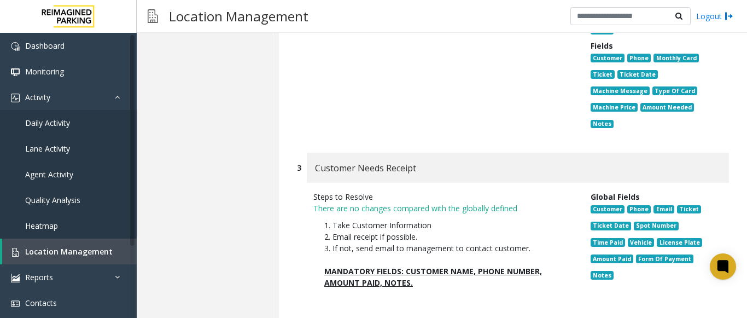
scroll to position [2016, 0]
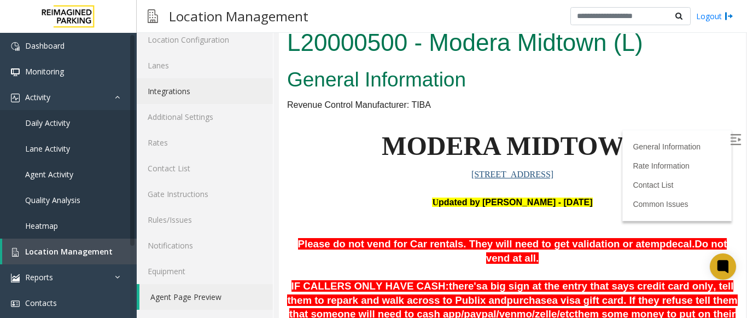
click at [166, 88] on link "Integrations" at bounding box center [205, 91] width 136 height 26
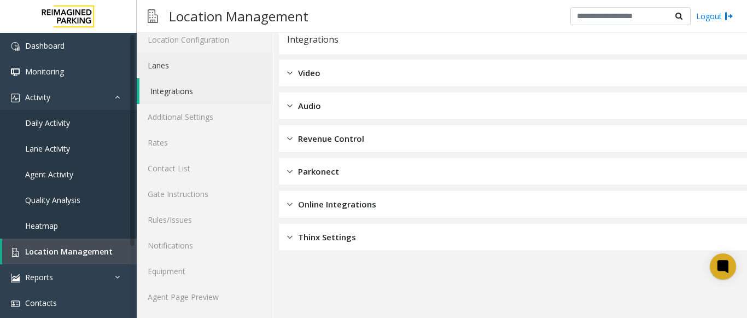
click at [175, 69] on link "Lanes" at bounding box center [205, 65] width 136 height 26
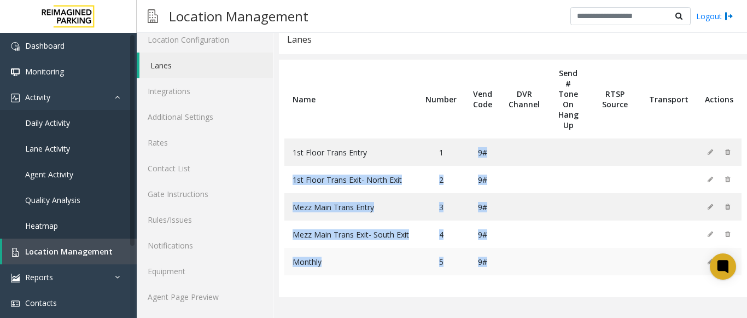
drag, startPoint x: 468, startPoint y: 149, endPoint x: 492, endPoint y: 260, distance: 113.9
click at [492, 260] on tbody "1st Floor Trans Entry 1 9# 1st Floor Trans Exit- North Exit 2 9# Mezz Main Tran…" at bounding box center [512, 206] width 457 height 137
click at [501, 153] on td at bounding box center [524, 151] width 48 height 27
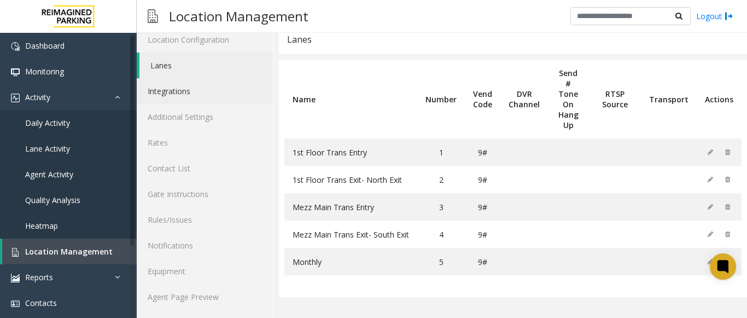
click at [191, 92] on link "Integrations" at bounding box center [205, 91] width 136 height 26
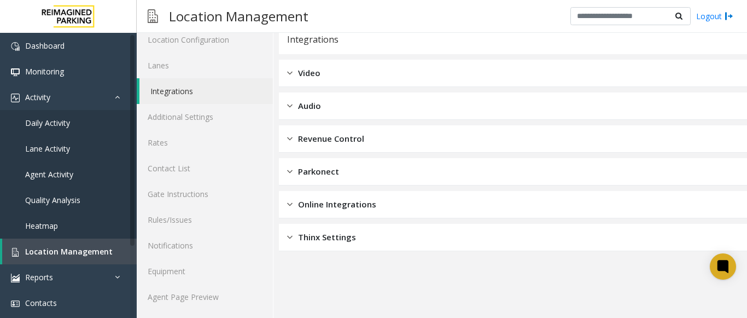
click at [287, 76] on img at bounding box center [289, 73] width 5 height 13
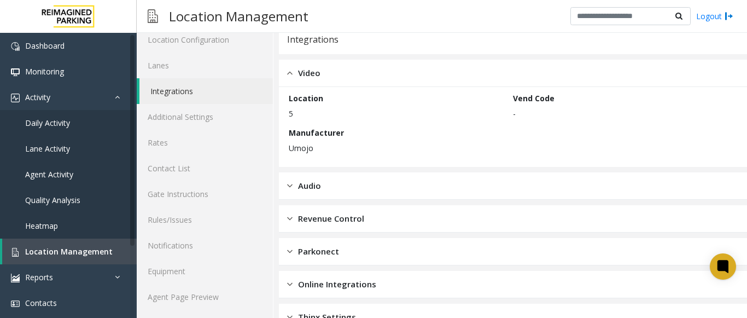
scroll to position [69, 0]
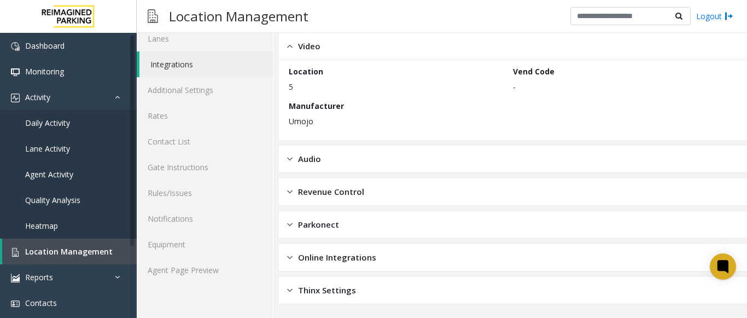
click at [296, 161] on div "Audio" at bounding box center [304, 158] width 34 height 13
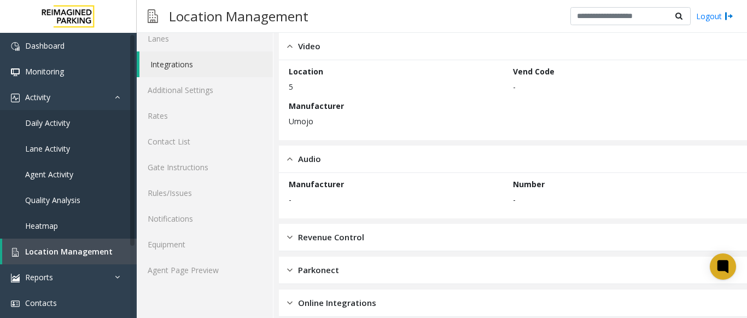
scroll to position [115, 0]
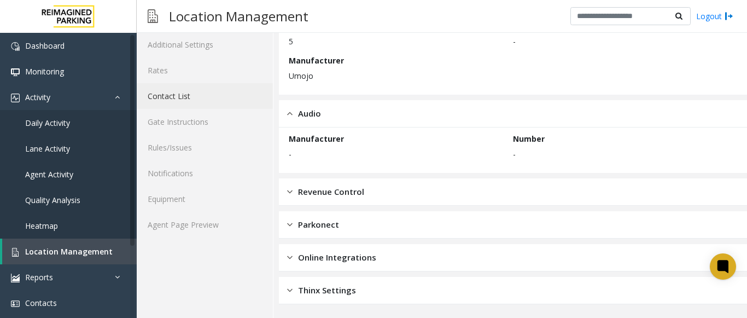
click at [220, 102] on link "Contact List" at bounding box center [205, 96] width 136 height 26
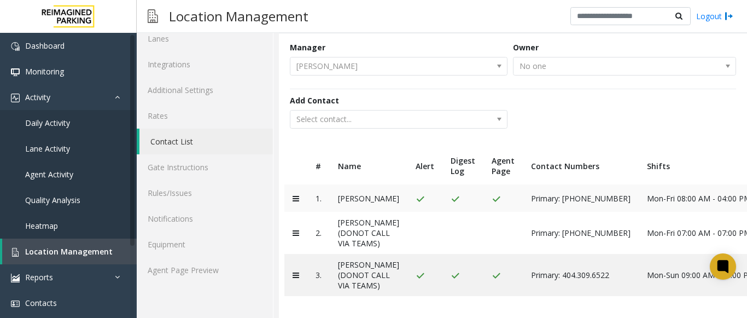
scroll to position [124, 0]
click at [191, 154] on link "Gate Instructions" at bounding box center [205, 167] width 136 height 26
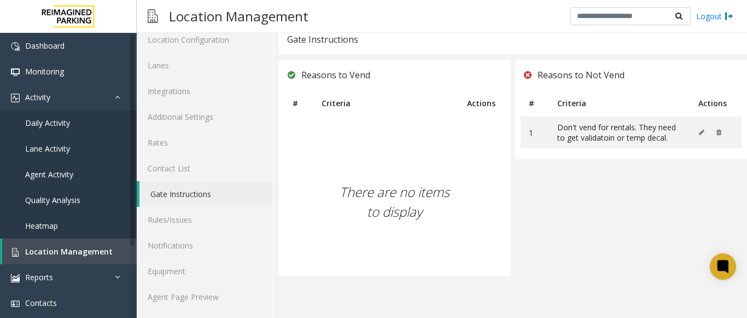
scroll to position [43, 0]
click at [163, 171] on link "Contact List" at bounding box center [205, 168] width 136 height 26
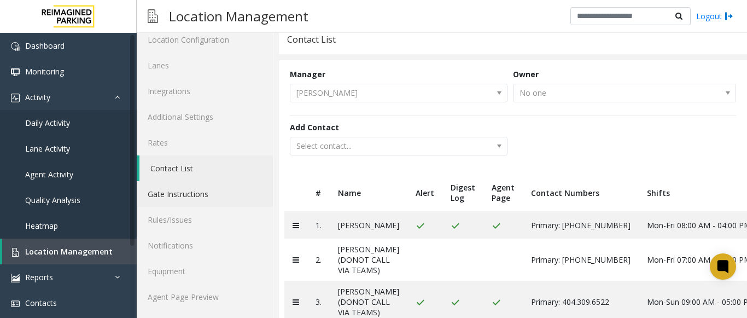
click at [181, 188] on link "Gate Instructions" at bounding box center [205, 194] width 136 height 26
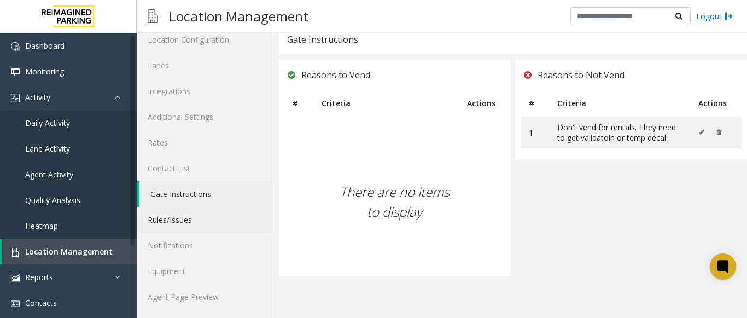
click at [183, 211] on link "Rules/Issues" at bounding box center [205, 220] width 136 height 26
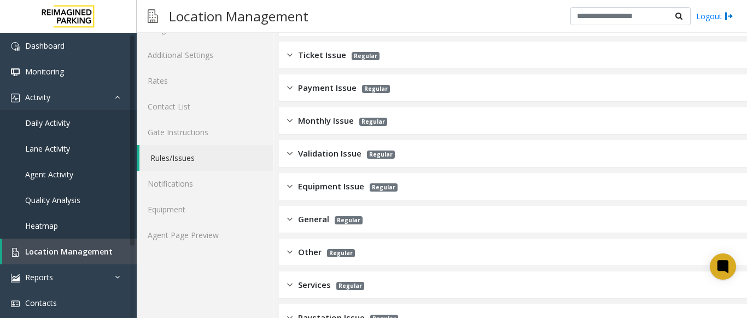
scroll to position [197, 0]
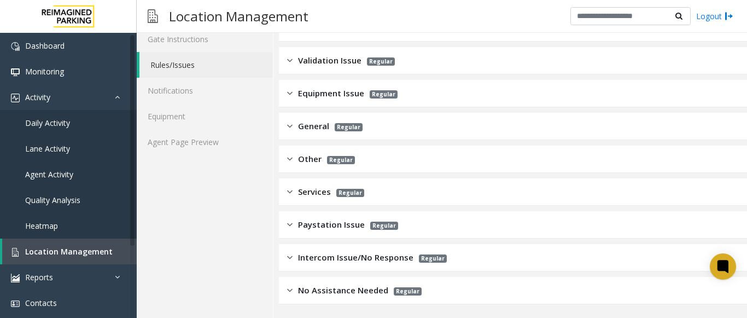
click at [289, 286] on img at bounding box center [289, 290] width 5 height 13
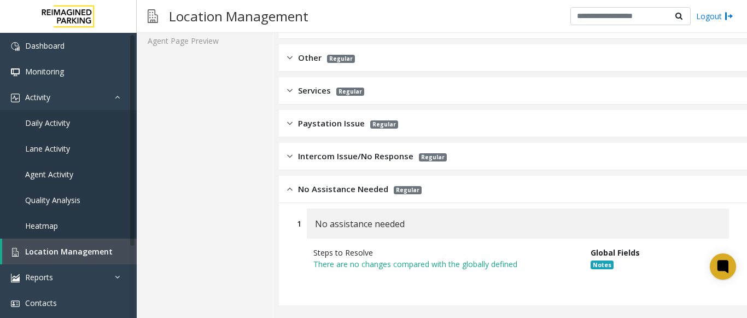
scroll to position [299, 0]
click at [292, 118] on img at bounding box center [289, 122] width 5 height 13
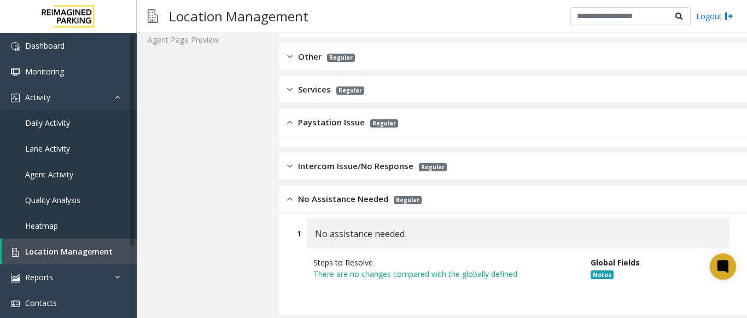
click at [290, 121] on img at bounding box center [289, 122] width 5 height 13
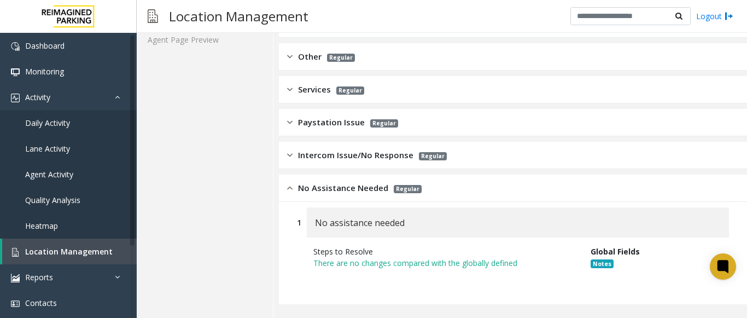
click at [296, 120] on div "Paystation Issue Regular" at bounding box center [342, 122] width 111 height 13
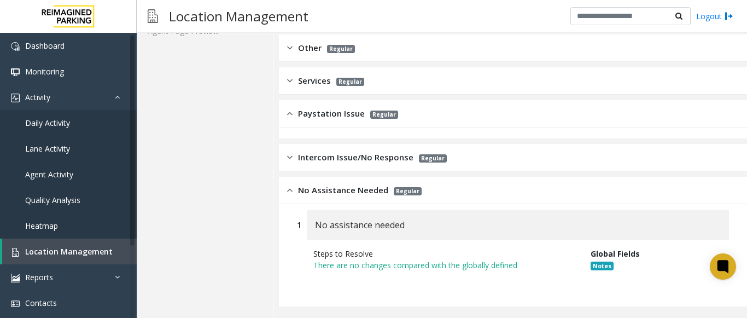
scroll to position [310, 0]
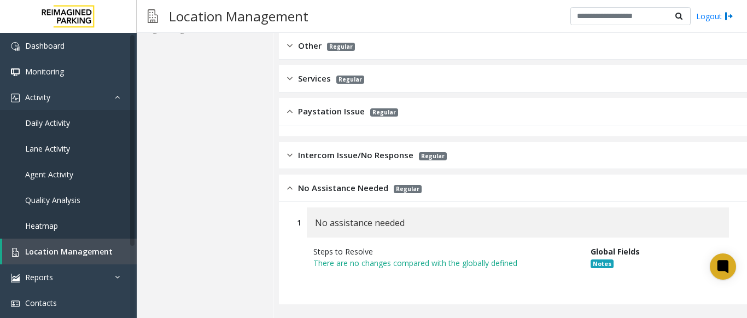
click at [296, 154] on div "Intercom Issue/No Response Regular" at bounding box center [367, 155] width 160 height 13
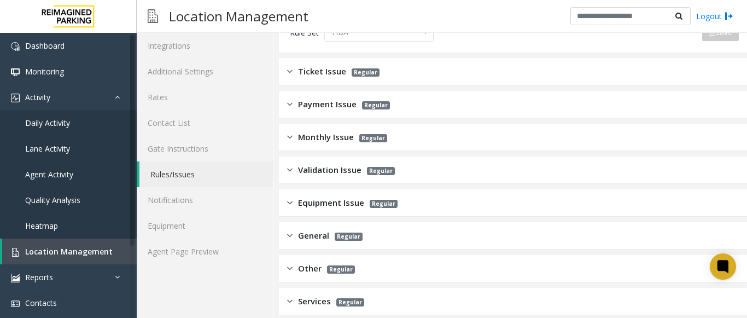
scroll to position [0, 0]
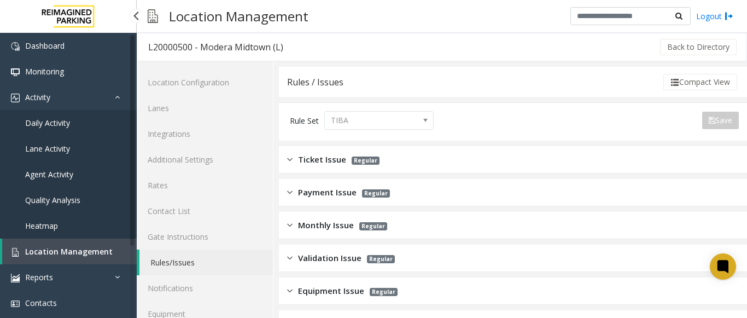
click at [92, 245] on link "Location Management" at bounding box center [69, 251] width 134 height 26
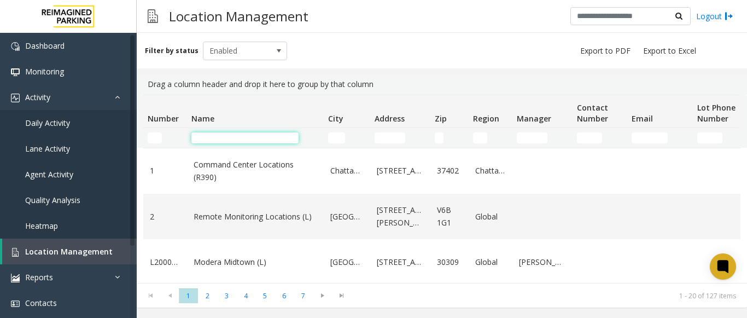
click at [262, 136] on input "Name Filter" at bounding box center [244, 137] width 107 height 11
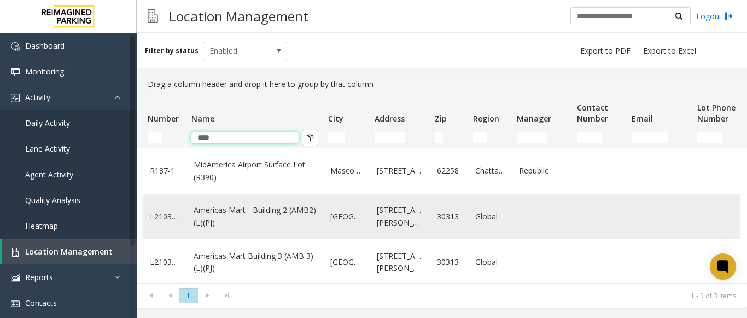
type input "****"
click at [286, 216] on link "Americas Mart - Building 2 (AMB2) (L)(PJ)" at bounding box center [255, 216] width 124 height 25
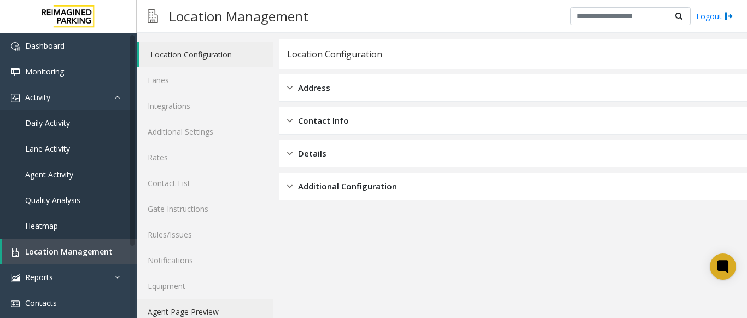
scroll to position [43, 0]
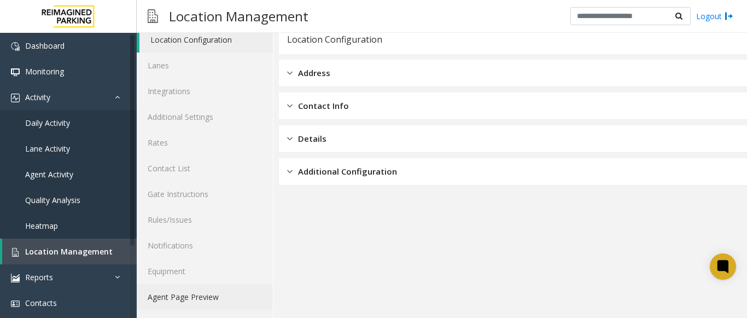
click at [203, 288] on link "Agent Page Preview" at bounding box center [205, 297] width 136 height 26
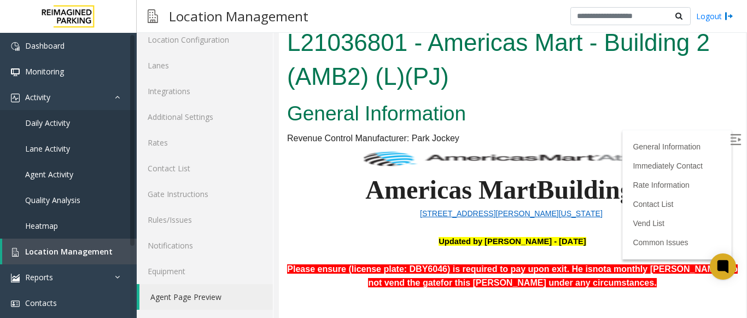
click at [730, 139] on img at bounding box center [735, 139] width 11 height 11
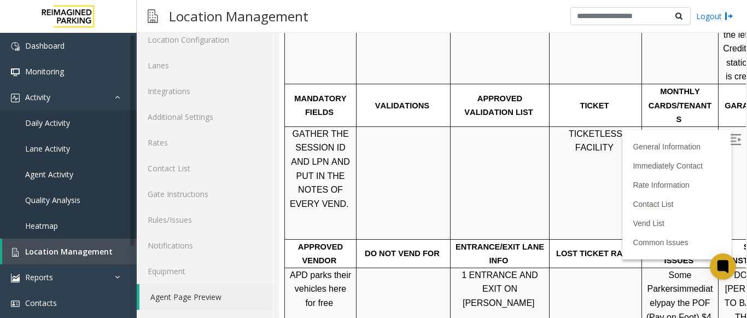
scroll to position [1364, 0]
